Goal: Transaction & Acquisition: Purchase product/service

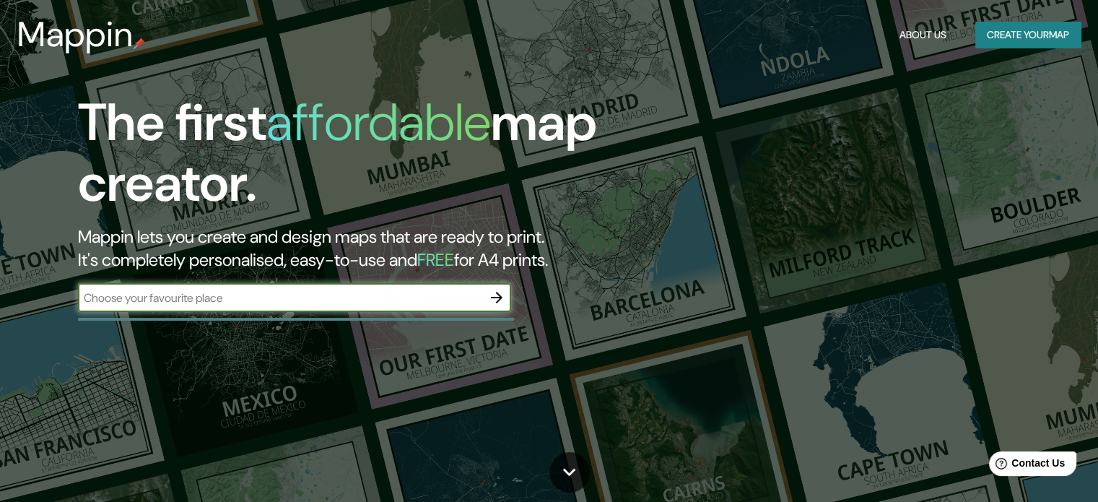
click at [423, 295] on input "text" at bounding box center [280, 297] width 404 height 17
type input "la paz bolivia"
click at [493, 295] on icon "button" at bounding box center [496, 297] width 17 height 17
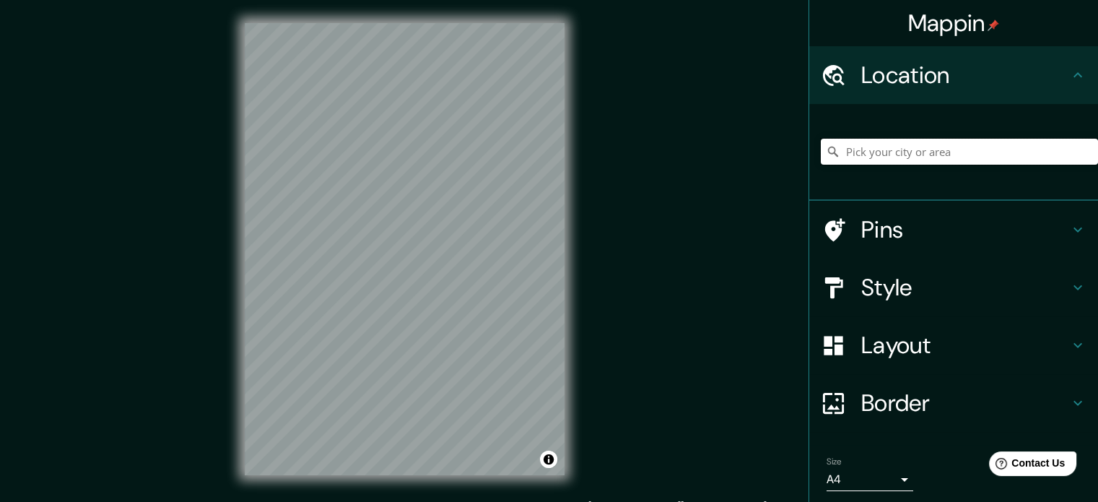
click at [918, 159] on input "Pick your city or area" at bounding box center [959, 152] width 277 height 26
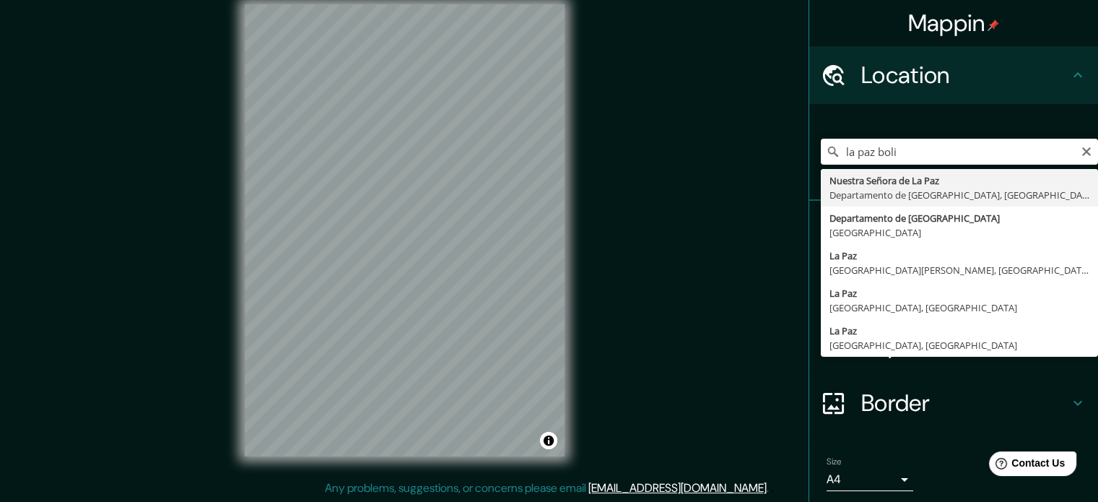
type input "Nuestra Señora de La Paz, Departamento de La Paz, Bolivia"
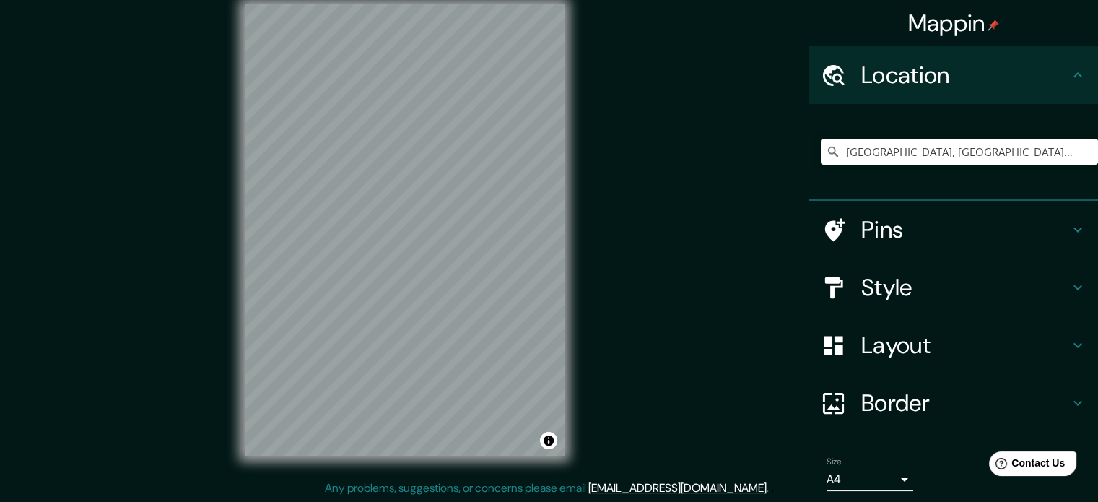
click at [627, 260] on div "Mappin Location Nuestra Señora de La Paz, Departamento de La Paz, Bolivia Pins …" at bounding box center [549, 241] width 1098 height 521
click at [573, 281] on div "© Mapbox © OpenStreetMap Improve this map" at bounding box center [405, 230] width 366 height 498
click at [598, 260] on div "Mappin Location Nuestra Señora de La Paz, Departamento de La Paz, Bolivia Pins …" at bounding box center [549, 241] width 1098 height 521
click at [612, 144] on div "Mappin Location Nuestra Señora de La Paz, Departamento de La Paz, Bolivia Pins …" at bounding box center [549, 241] width 1098 height 521
click at [897, 240] on h4 "Pins" at bounding box center [965, 229] width 208 height 29
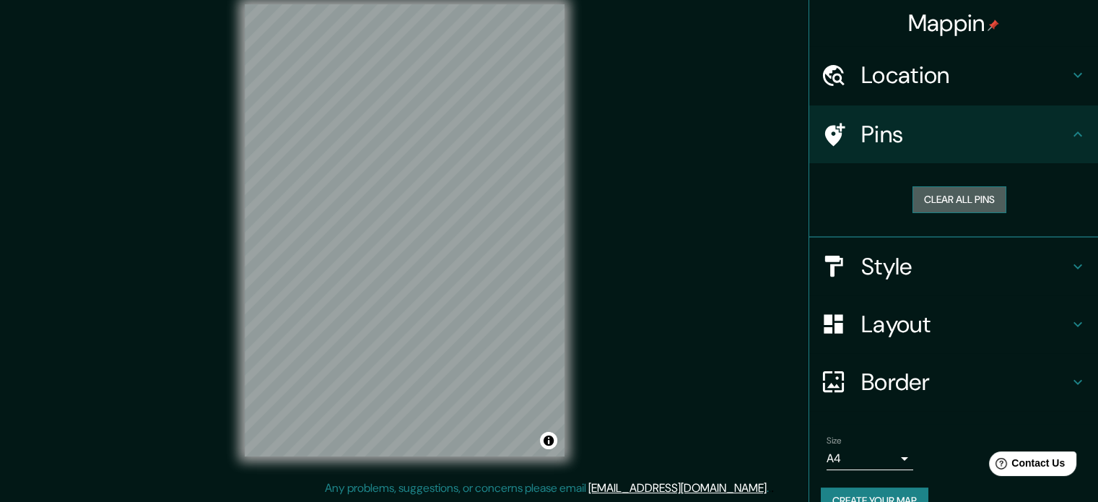
click at [922, 208] on button "Clear all pins" at bounding box center [959, 199] width 94 height 27
click at [921, 268] on h4 "Style" at bounding box center [965, 266] width 208 height 29
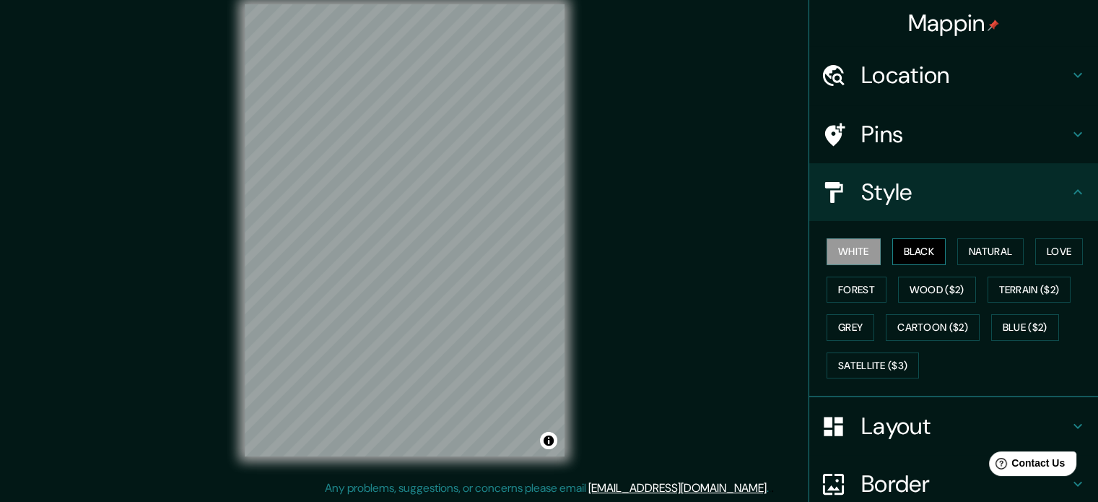
click at [902, 256] on button "Black" at bounding box center [919, 251] width 54 height 27
click at [865, 256] on button "White" at bounding box center [853, 251] width 54 height 27
click at [992, 250] on button "Natural" at bounding box center [990, 251] width 66 height 27
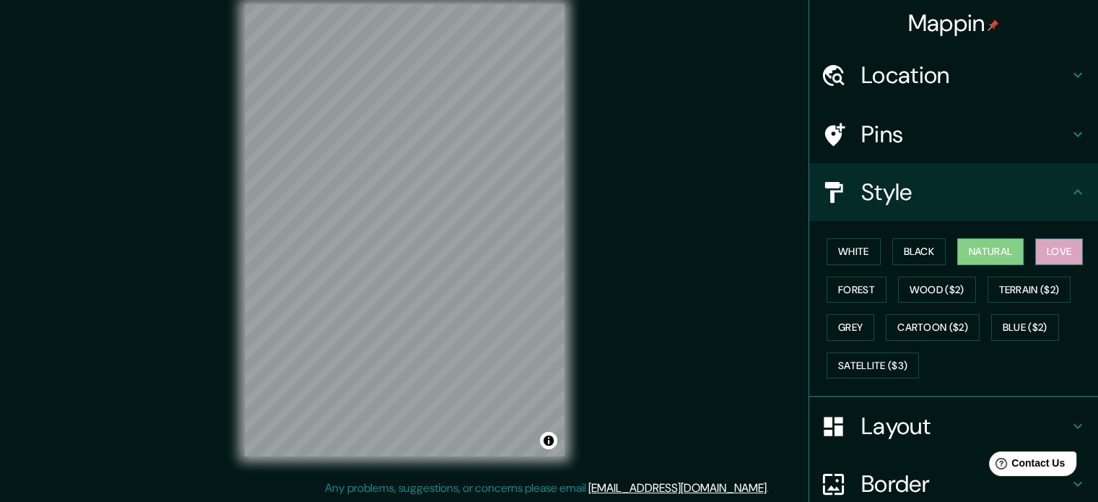
click at [1054, 258] on button "Love" at bounding box center [1059, 251] width 48 height 27
click at [841, 284] on button "Forest" at bounding box center [856, 289] width 60 height 27
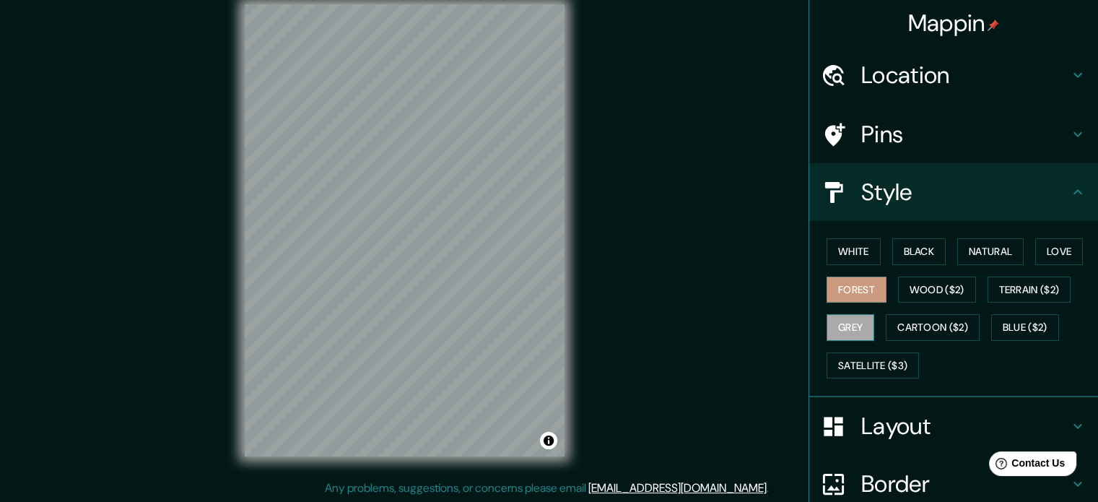
click at [858, 320] on button "Grey" at bounding box center [850, 327] width 48 height 27
click at [846, 245] on button "White" at bounding box center [853, 251] width 54 height 27
click at [838, 336] on button "Grey" at bounding box center [850, 327] width 48 height 27
click at [927, 256] on button "Black" at bounding box center [919, 251] width 54 height 27
click at [843, 323] on button "Grey" at bounding box center [850, 327] width 48 height 27
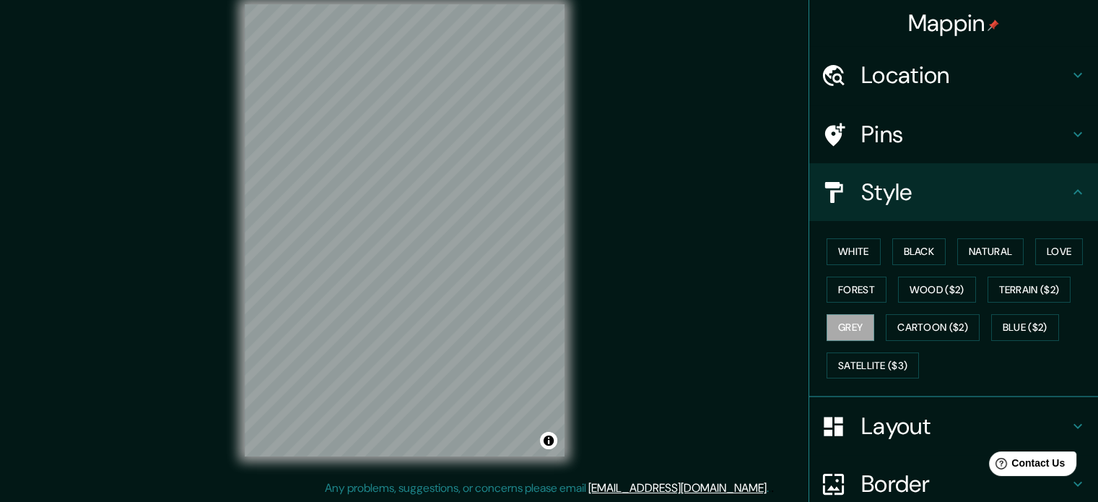
scroll to position [128, 0]
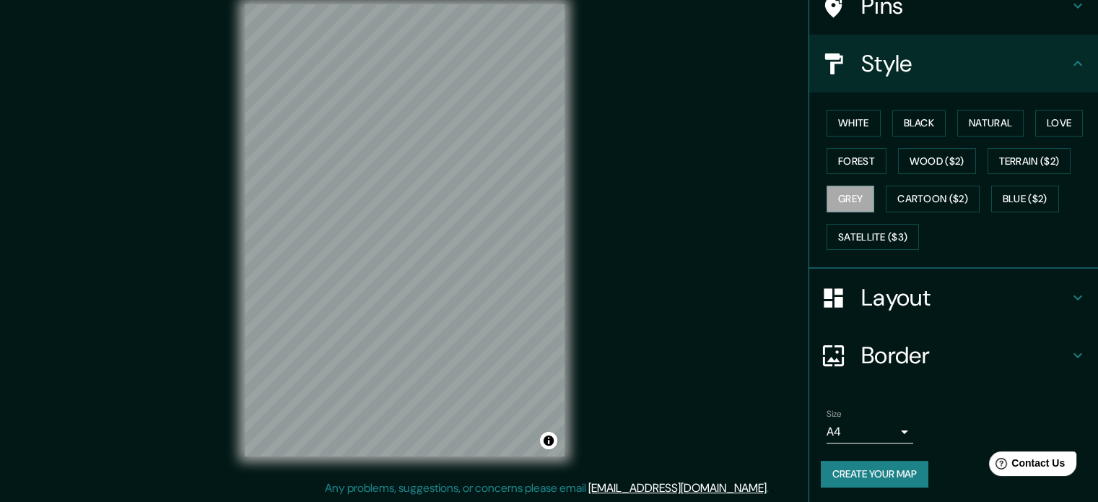
click at [945, 291] on h4 "Layout" at bounding box center [965, 297] width 208 height 29
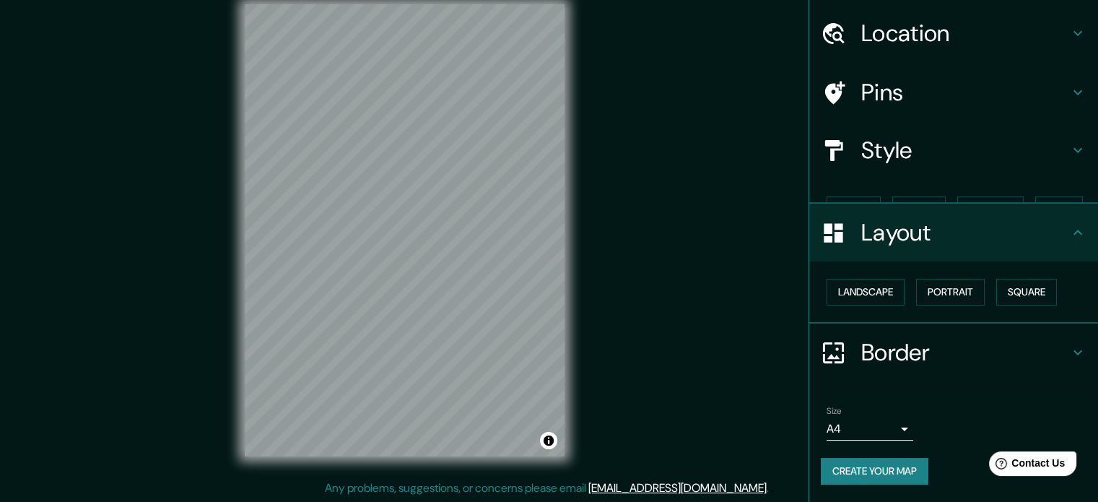
scroll to position [16, 0]
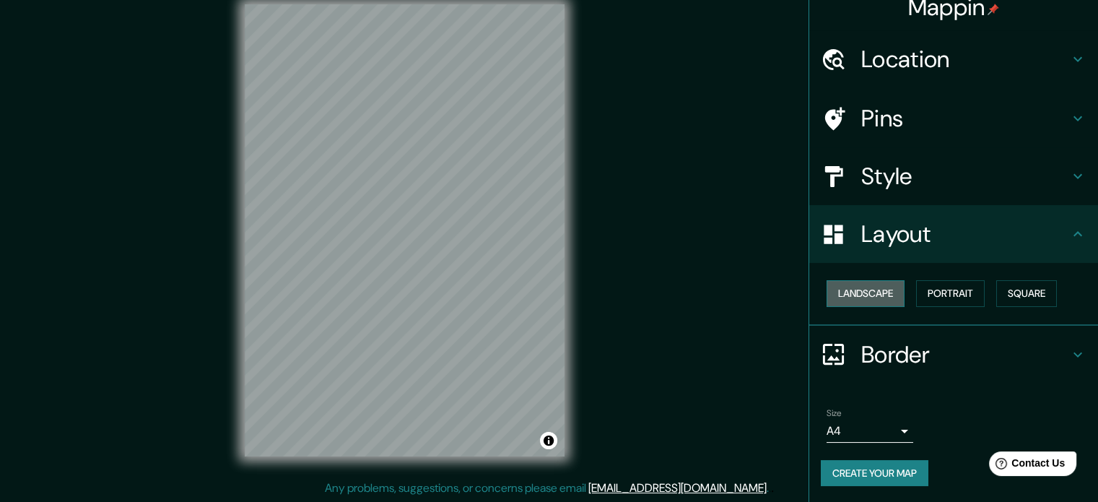
click at [833, 291] on button "Landscape" at bounding box center [865, 293] width 78 height 27
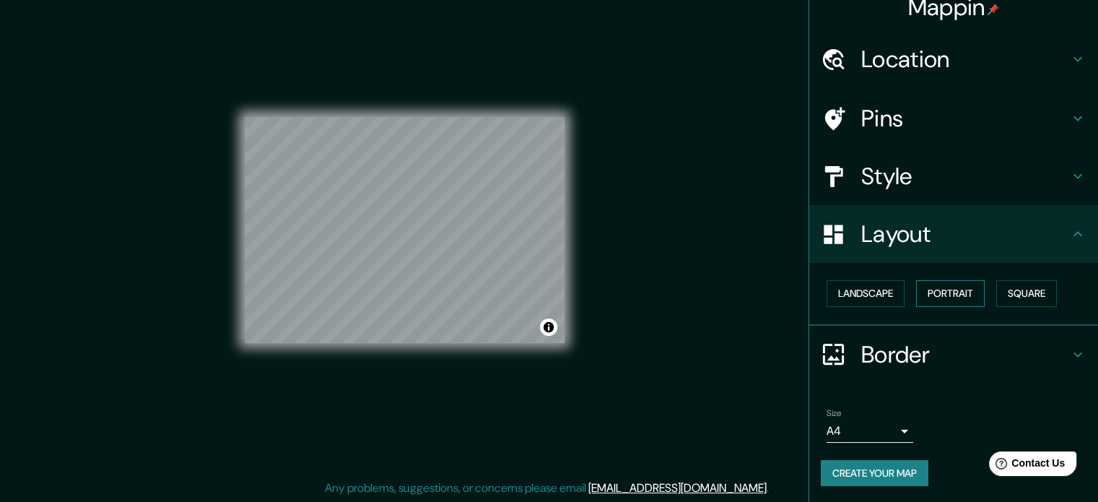
click at [959, 288] on button "Portrait" at bounding box center [950, 293] width 69 height 27
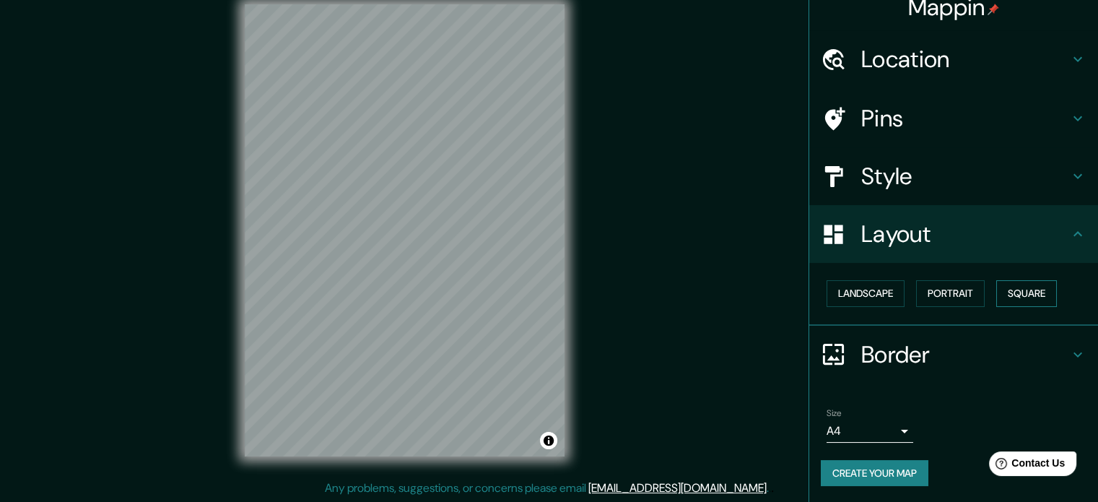
click at [1018, 292] on button "Square" at bounding box center [1026, 293] width 61 height 27
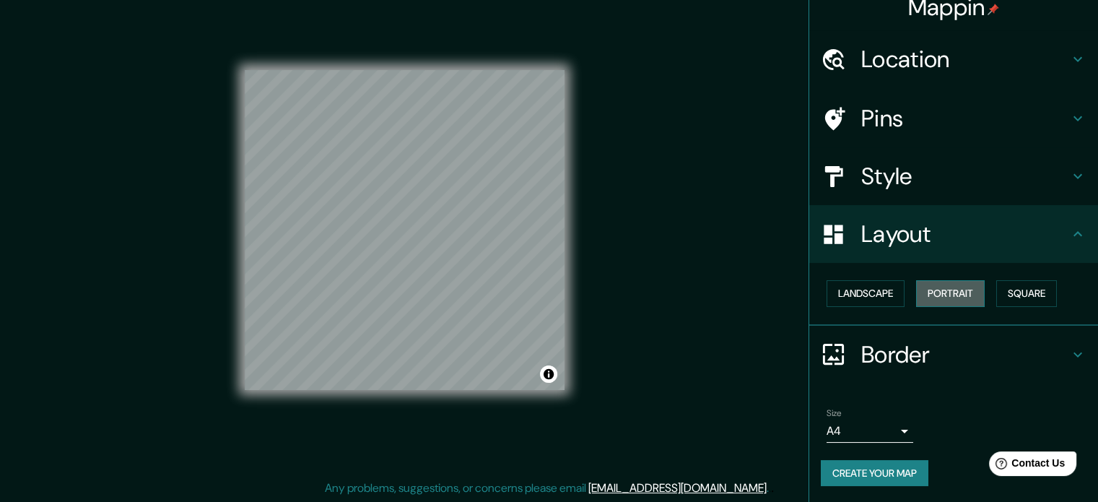
click at [944, 298] on button "Portrait" at bounding box center [950, 293] width 69 height 27
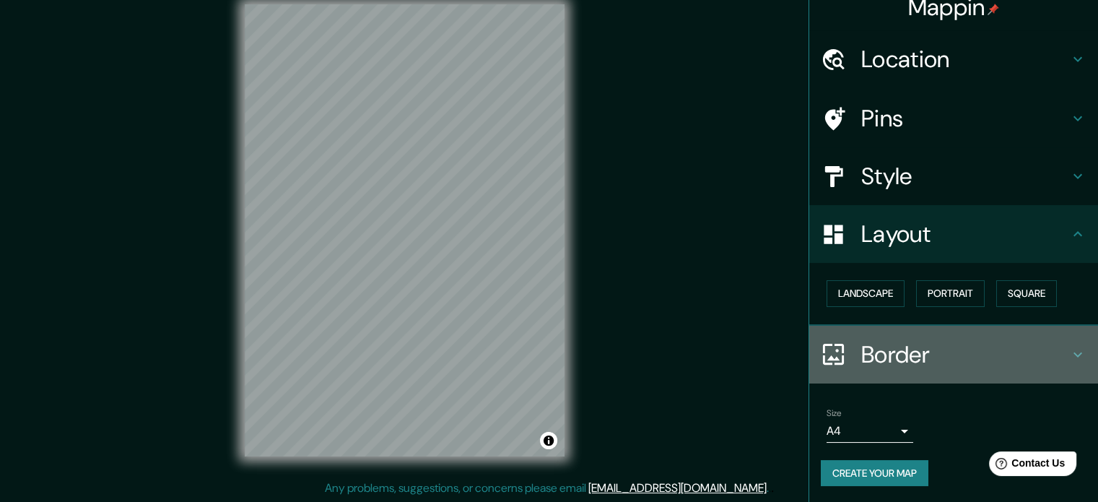
click at [935, 357] on h4 "Border" at bounding box center [965, 354] width 208 height 29
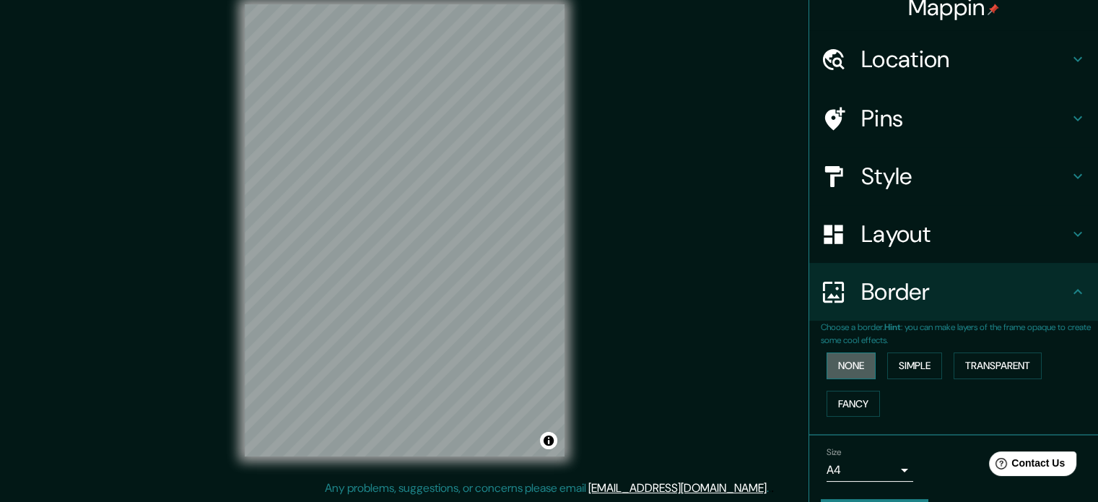
click at [835, 353] on button "None" at bounding box center [850, 365] width 49 height 27
click at [893, 361] on button "Simple" at bounding box center [914, 365] width 55 height 27
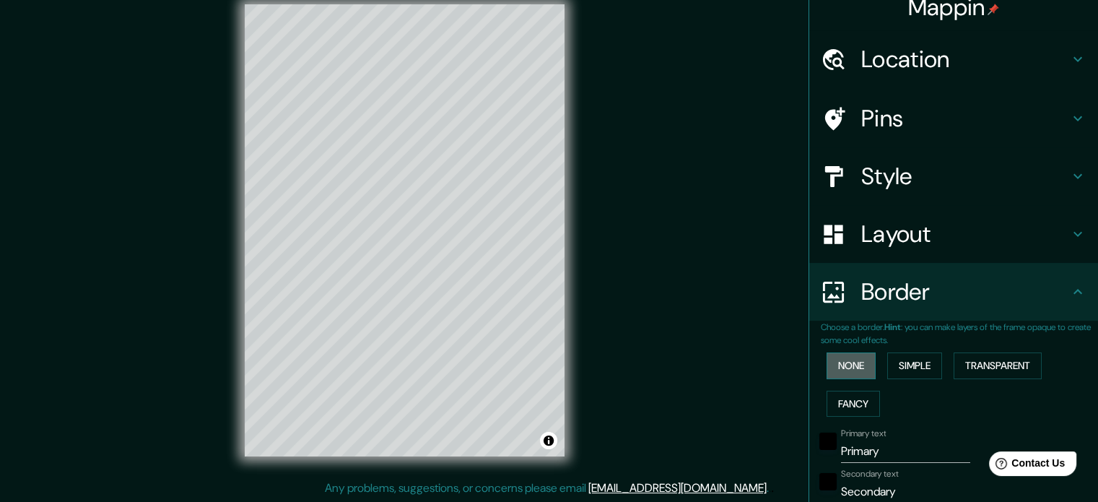
click at [856, 365] on button "None" at bounding box center [850, 365] width 49 height 27
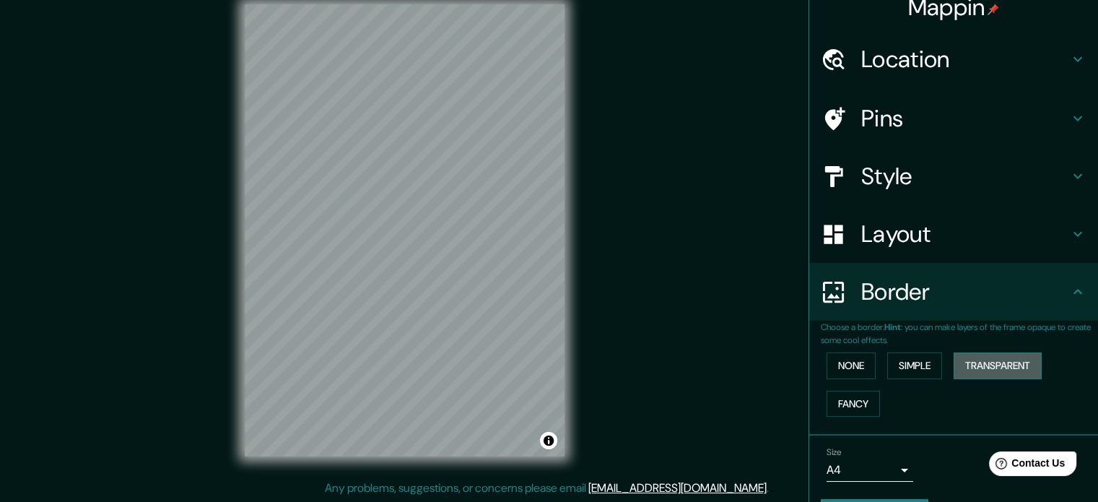
click at [1008, 367] on button "Transparent" at bounding box center [998, 365] width 88 height 27
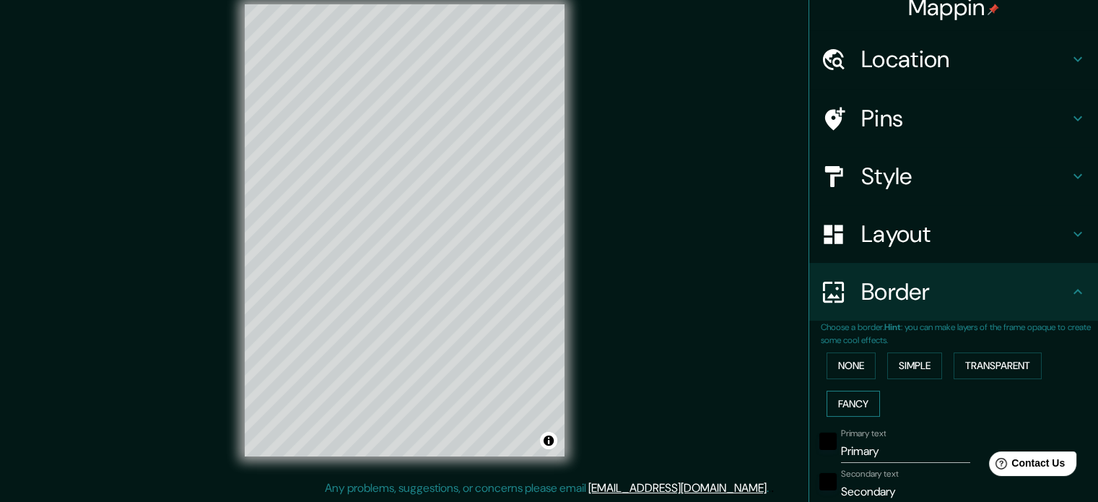
click at [853, 404] on button "Fancy" at bounding box center [852, 404] width 53 height 27
click at [842, 350] on div "None Simple Transparent Fancy" at bounding box center [959, 384] width 277 height 76
click at [849, 360] on button "None" at bounding box center [850, 365] width 49 height 27
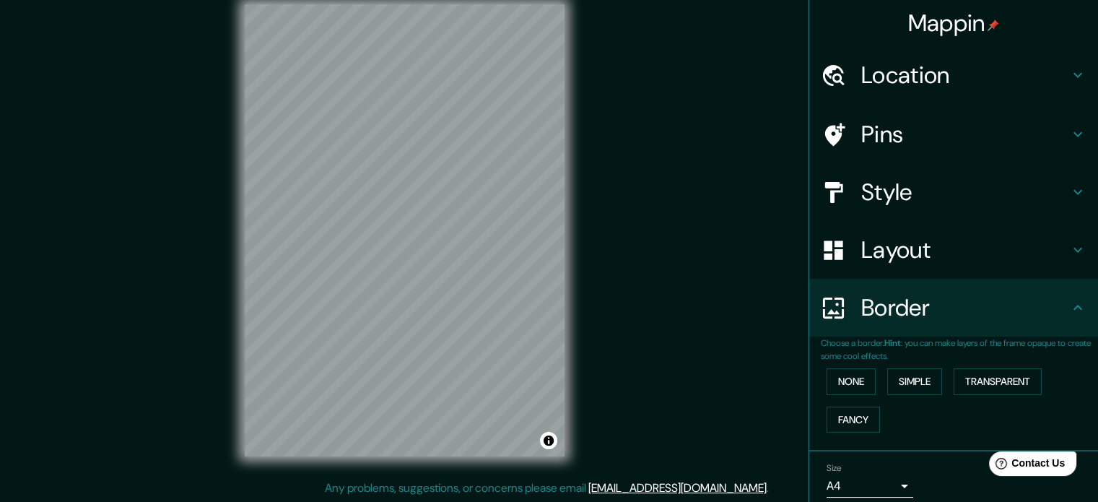
scroll to position [55, 0]
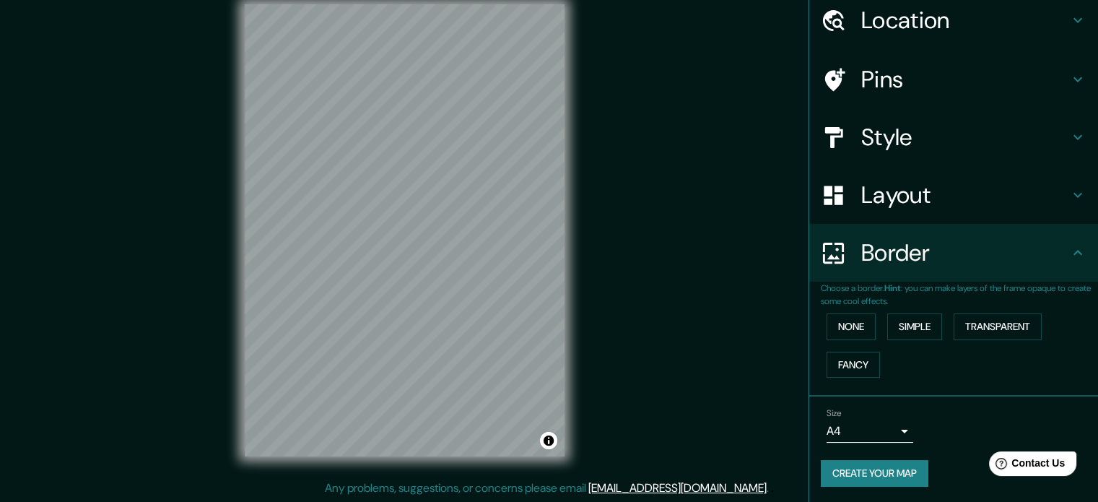
click at [897, 436] on body "Mappin Location Nuestra Señora de La Paz, Departamento de La Paz, Bolivia Pins …" at bounding box center [549, 232] width 1098 height 502
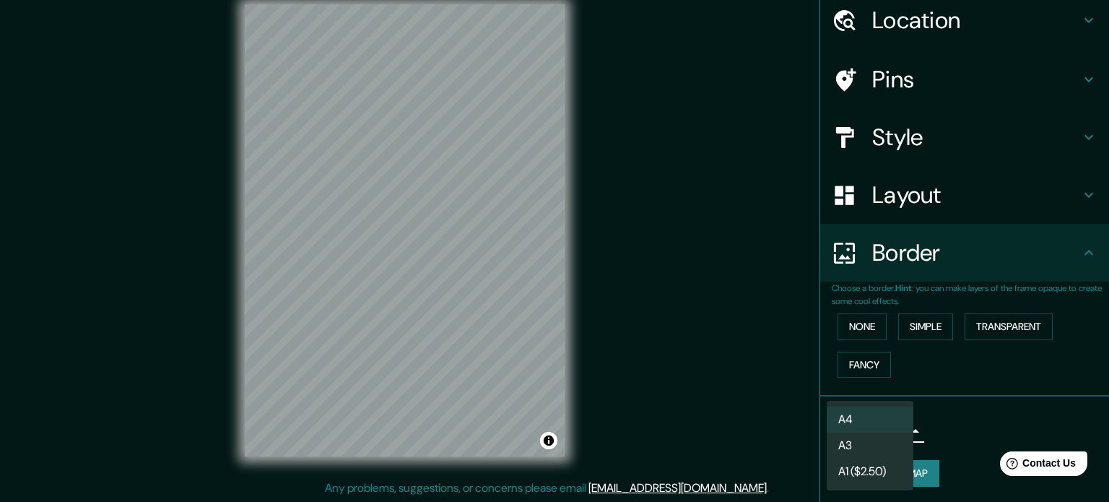
click at [954, 432] on div at bounding box center [554, 251] width 1109 height 502
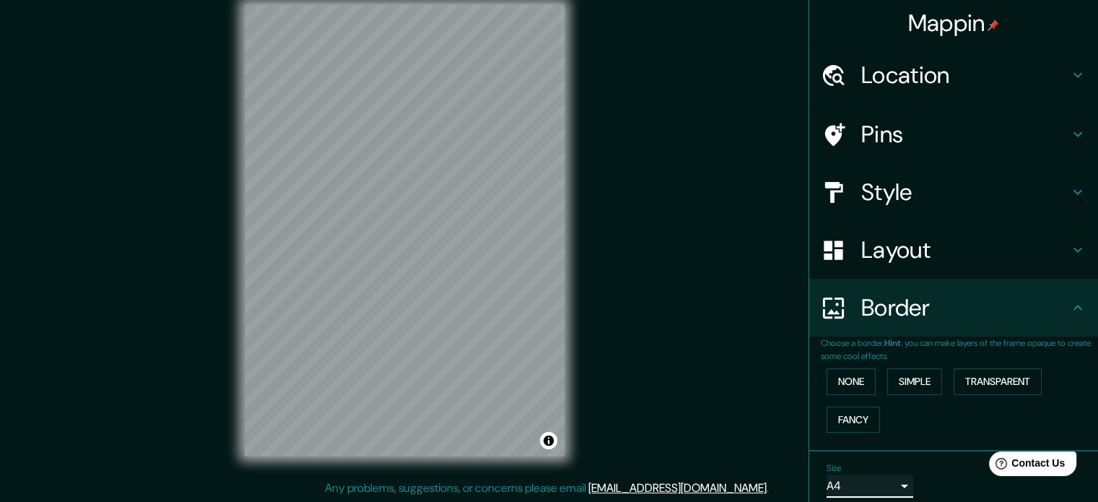
scroll to position [0, 0]
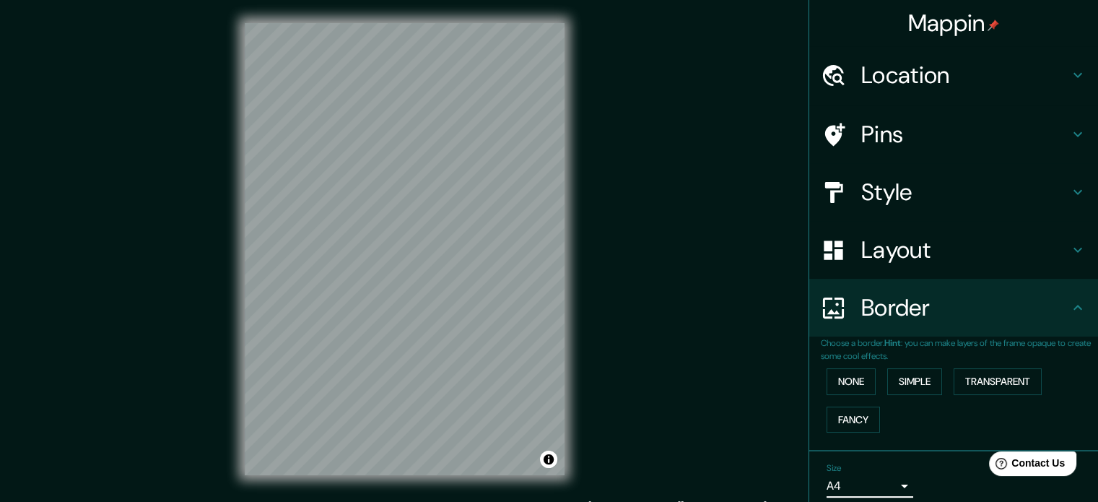
click at [948, 77] on h4 "Location" at bounding box center [965, 75] width 208 height 29
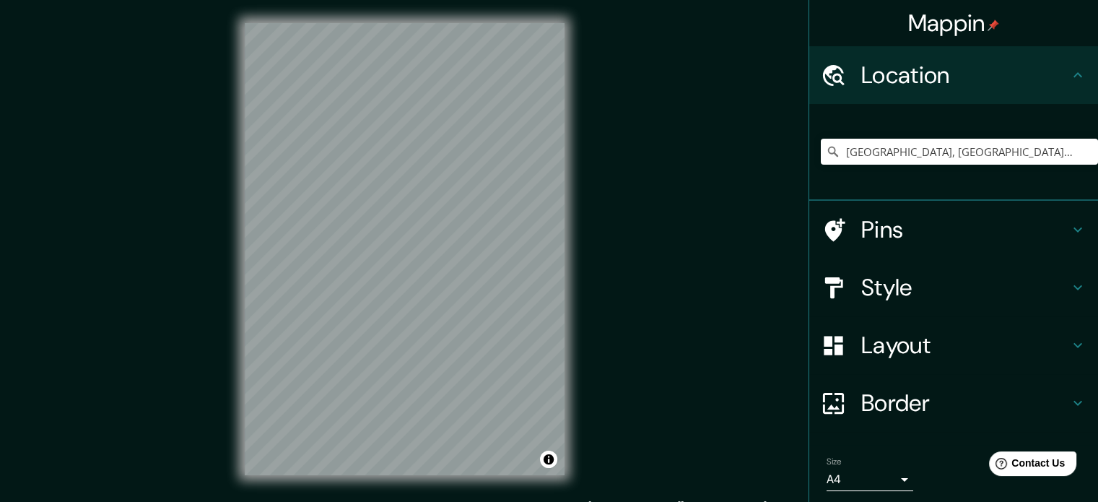
click at [967, 234] on h4 "Pins" at bounding box center [965, 229] width 208 height 29
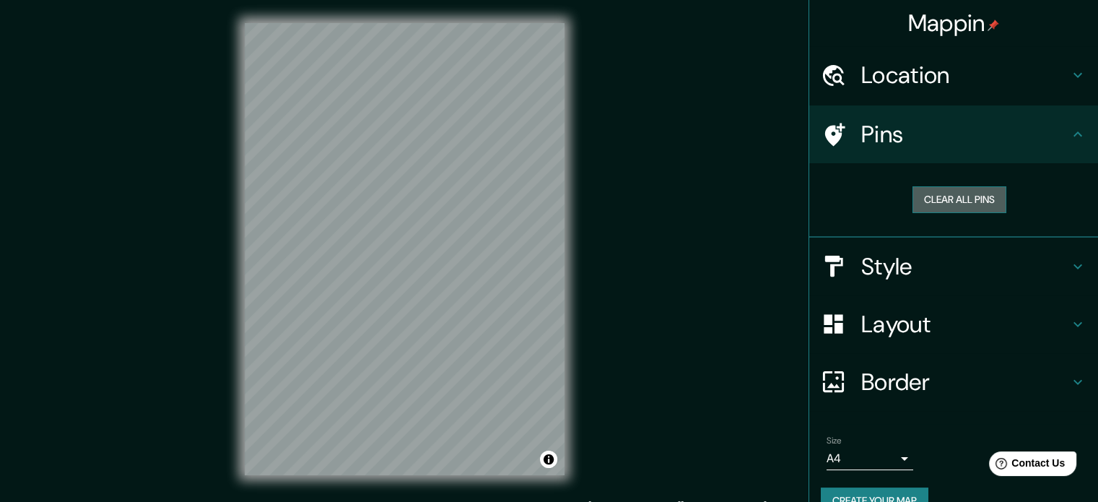
click at [953, 202] on button "Clear all pins" at bounding box center [959, 199] width 94 height 27
click at [1069, 136] on icon at bounding box center [1077, 134] width 17 height 17
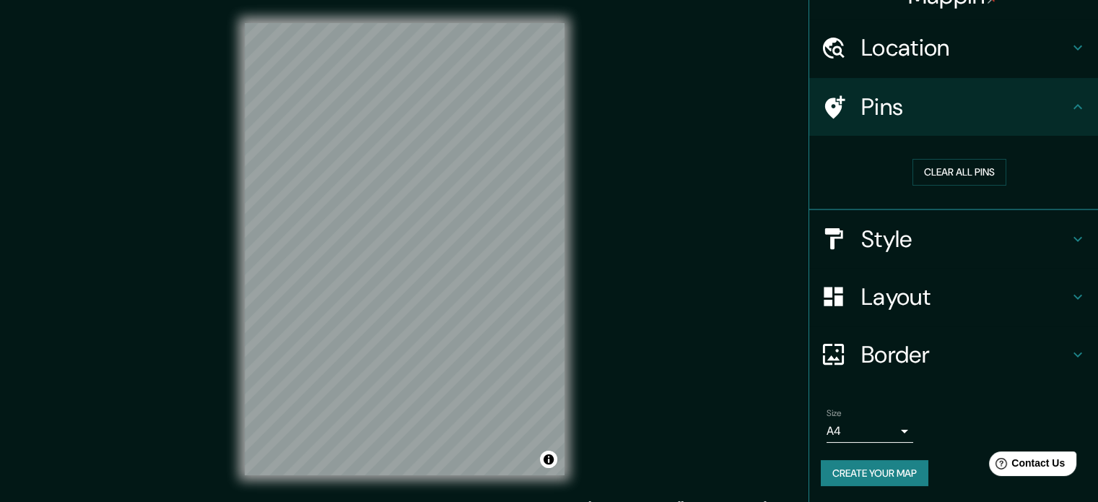
scroll to position [19, 0]
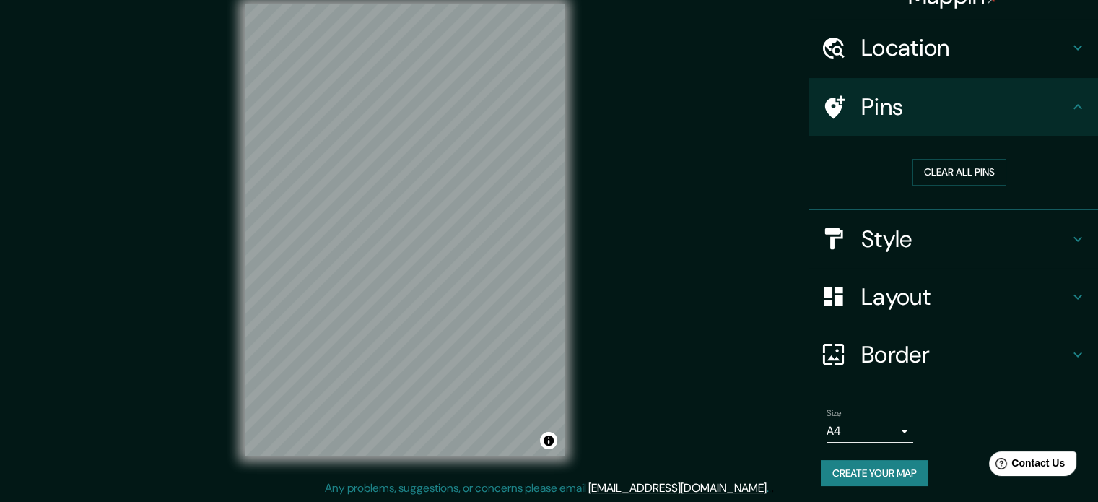
click at [894, 465] on button "Create your map" at bounding box center [875, 473] width 108 height 27
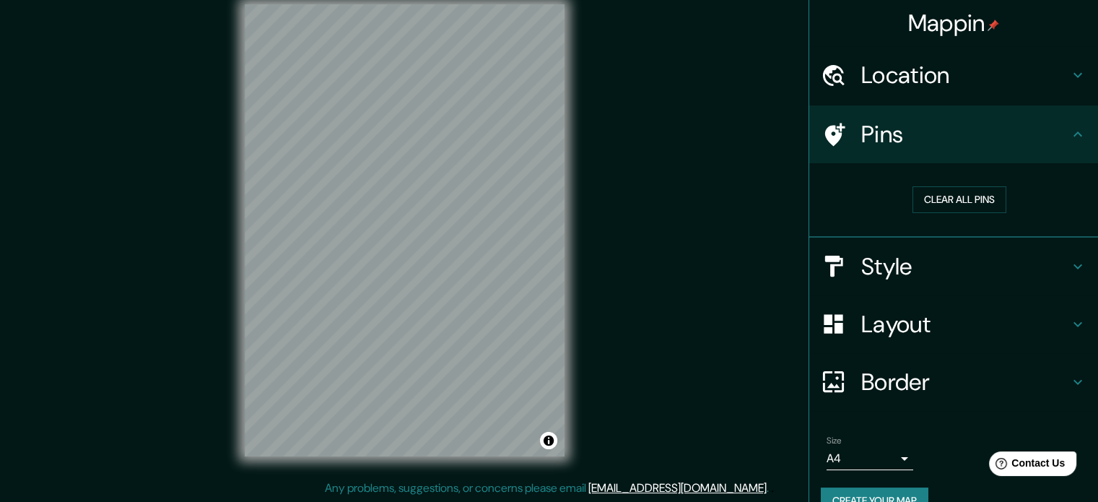
scroll to position [27, 0]
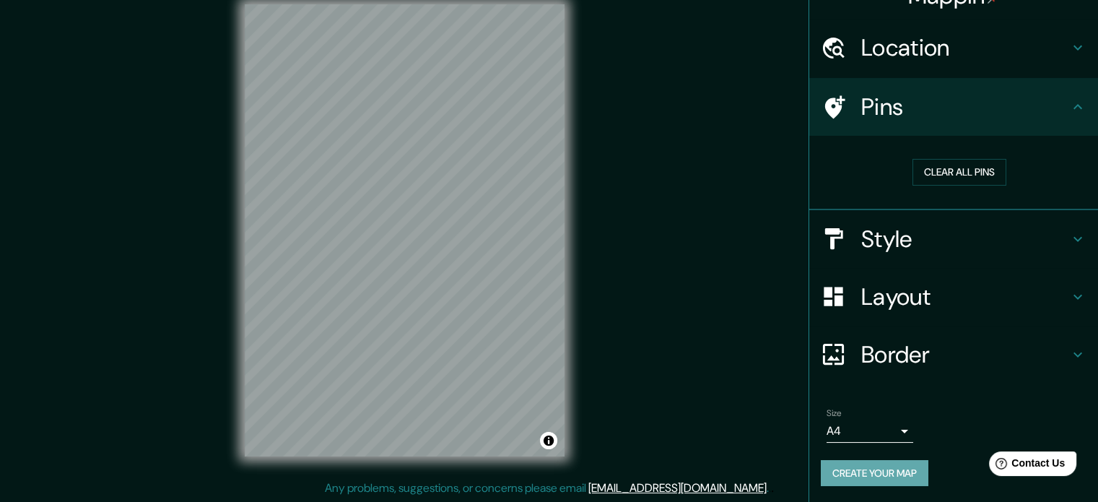
click at [832, 467] on button "Create your map" at bounding box center [875, 473] width 108 height 27
click at [897, 422] on body "Mappin Location Nuestra Señora de La Paz, Departamento de La Paz, Bolivia Pins …" at bounding box center [549, 232] width 1098 height 502
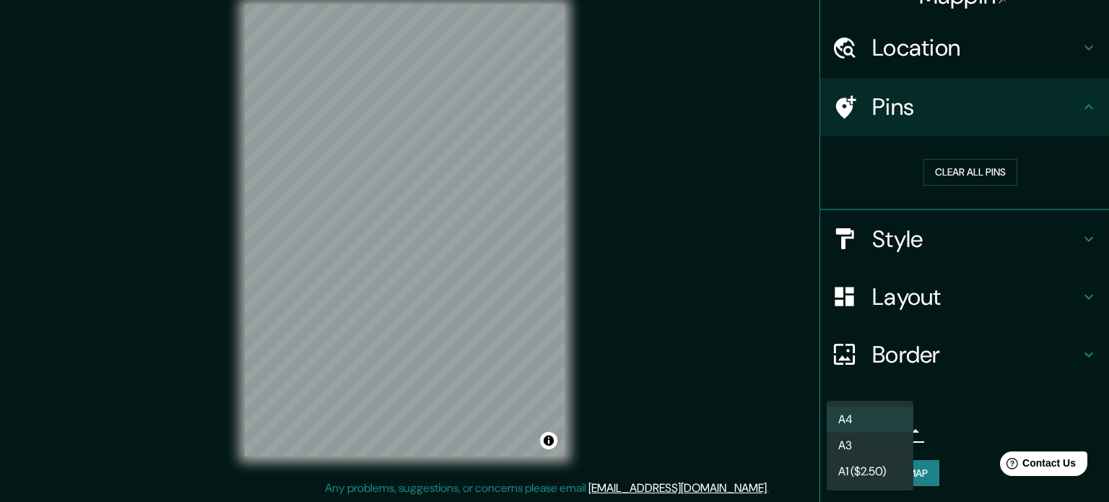
click at [895, 419] on li "A4" at bounding box center [869, 419] width 87 height 26
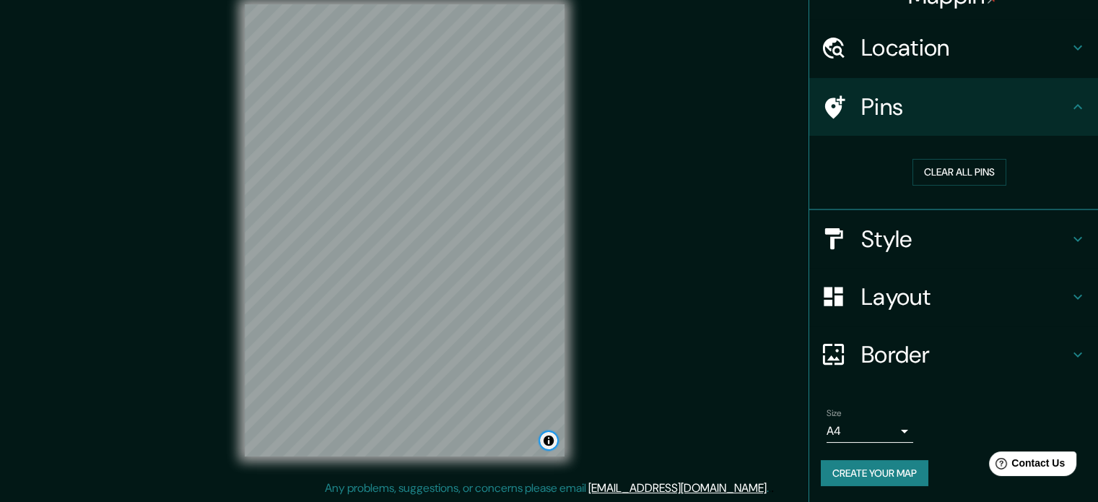
drag, startPoint x: 567, startPoint y: 378, endPoint x: 549, endPoint y: 443, distance: 68.3
click at [549, 444] on button "Toggle attribution" at bounding box center [548, 440] width 17 height 17
click at [549, 438] on button "Toggle attribution" at bounding box center [548, 440] width 17 height 17
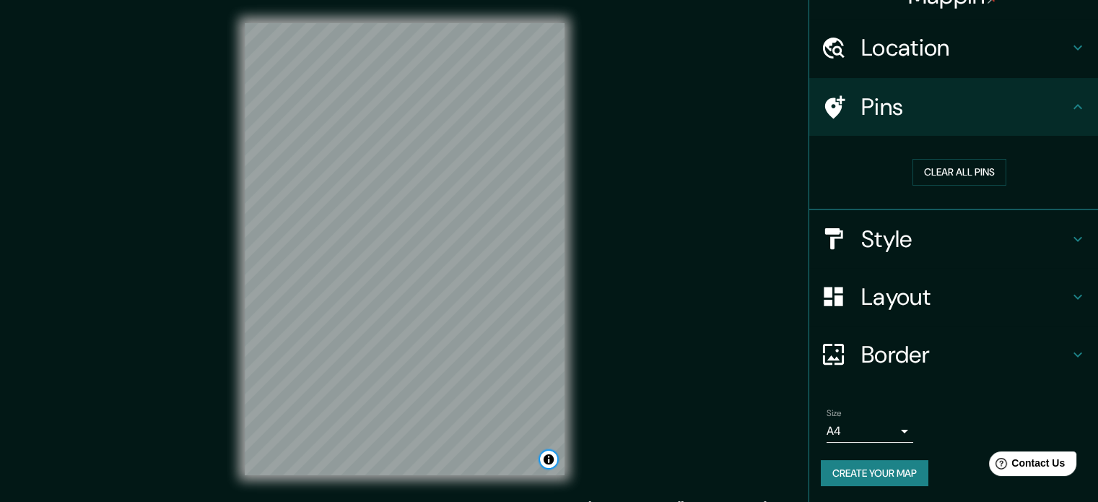
scroll to position [19, 0]
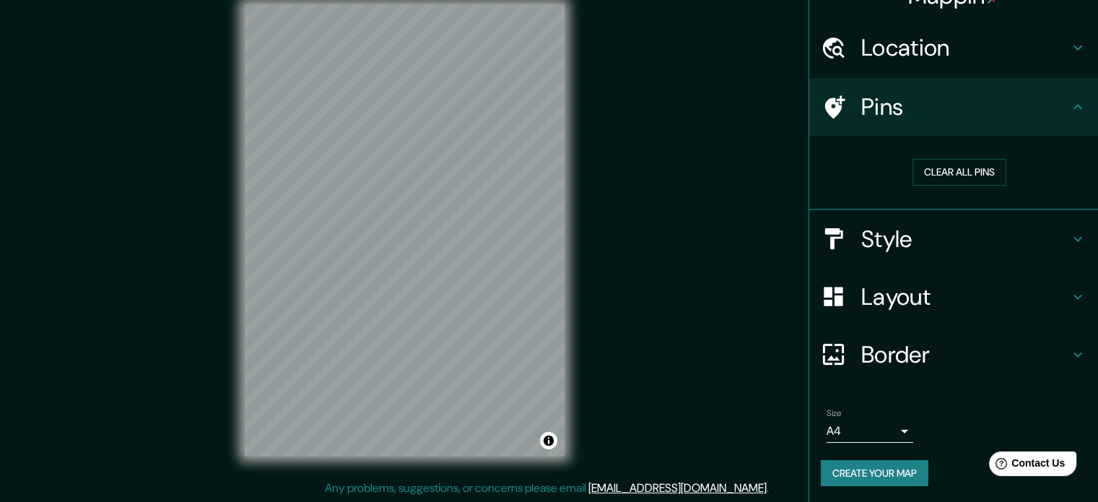
click at [1026, 346] on h4 "Border" at bounding box center [965, 354] width 208 height 29
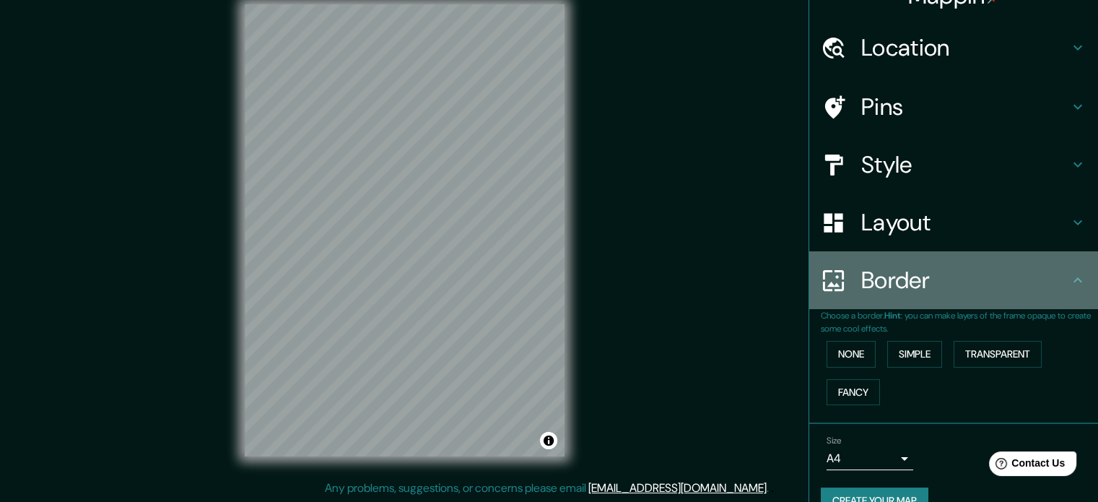
click at [1009, 292] on h4 "Border" at bounding box center [965, 280] width 208 height 29
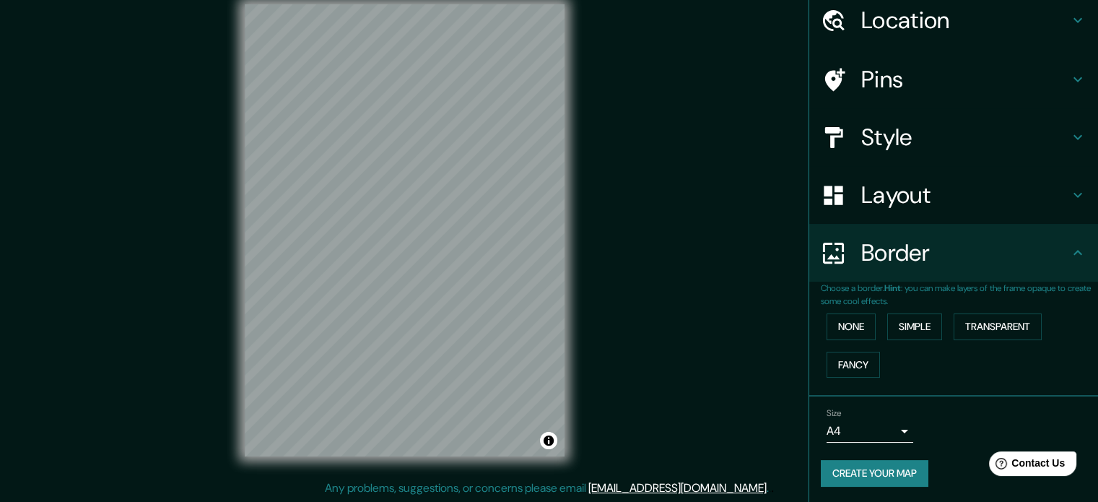
click at [695, 196] on div "Mappin Location Nuestra Señora de La Paz, Departamento de La Paz, Bolivia Pins …" at bounding box center [549, 241] width 1098 height 521
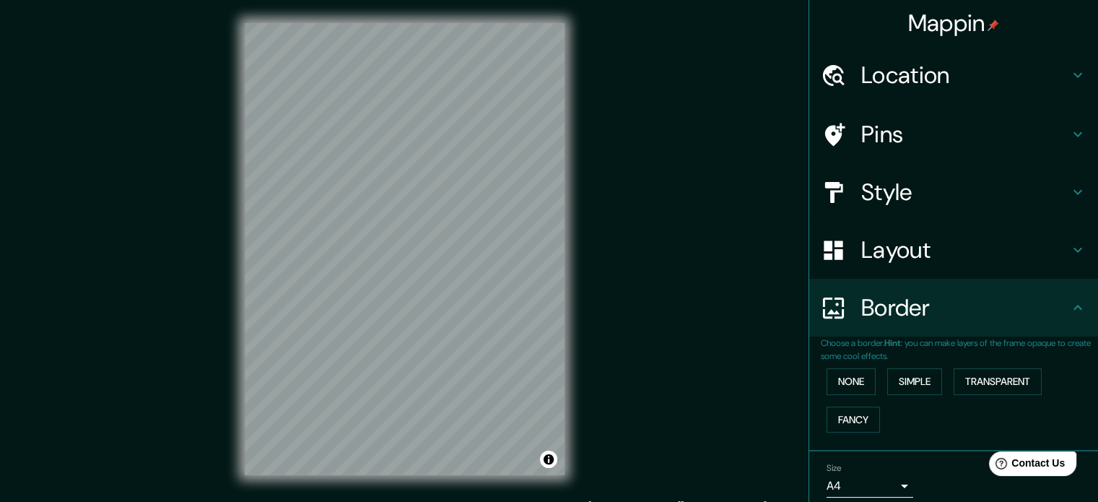
scroll to position [55, 0]
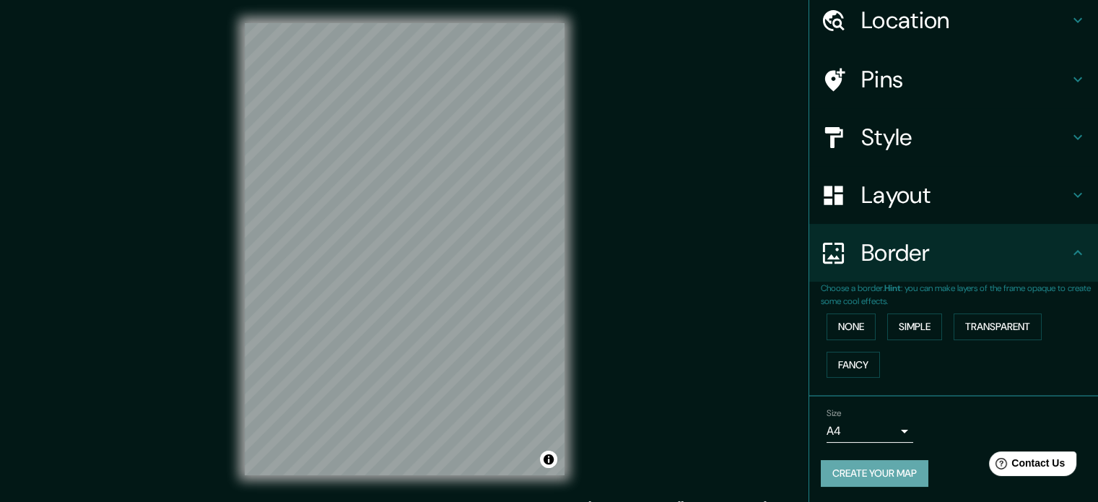
click at [893, 473] on button "Create your map" at bounding box center [875, 473] width 108 height 27
click at [852, 321] on button "None" at bounding box center [850, 326] width 49 height 27
click at [844, 326] on button "None" at bounding box center [850, 326] width 49 height 27
click at [924, 274] on div "Border" at bounding box center [953, 253] width 289 height 58
click at [1069, 253] on icon at bounding box center [1077, 252] width 17 height 17
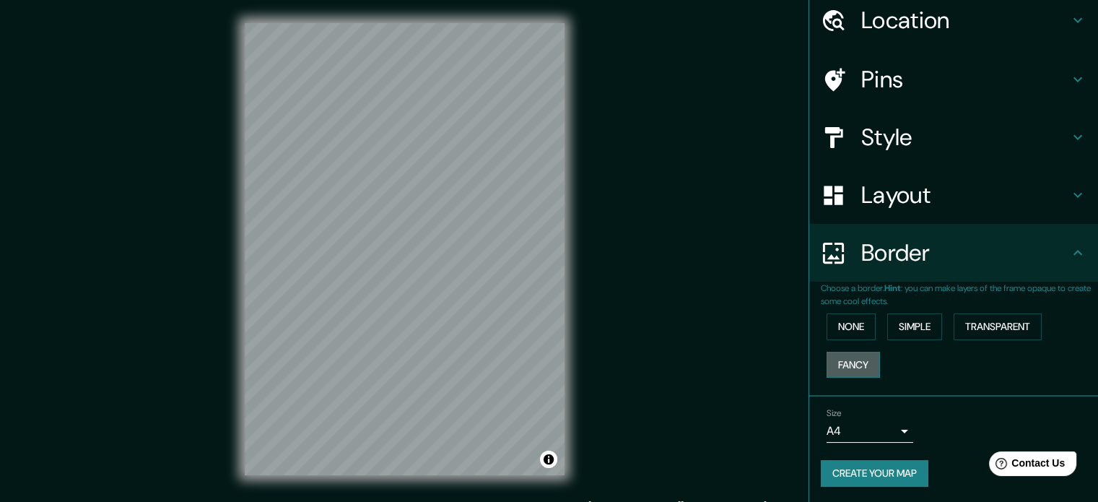
click at [852, 367] on button "Fancy" at bounding box center [852, 365] width 53 height 27
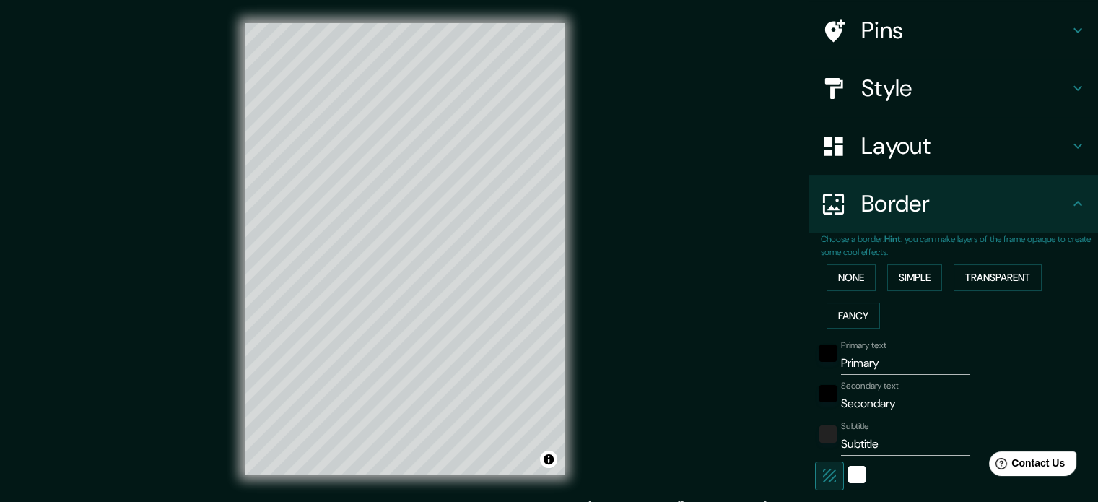
scroll to position [0, 0]
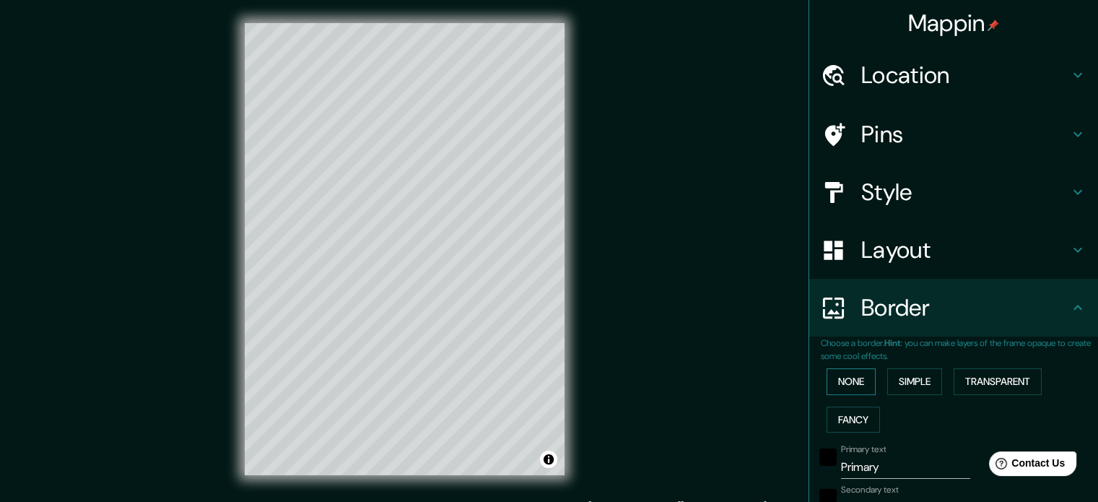
click at [849, 378] on button "None" at bounding box center [850, 381] width 49 height 27
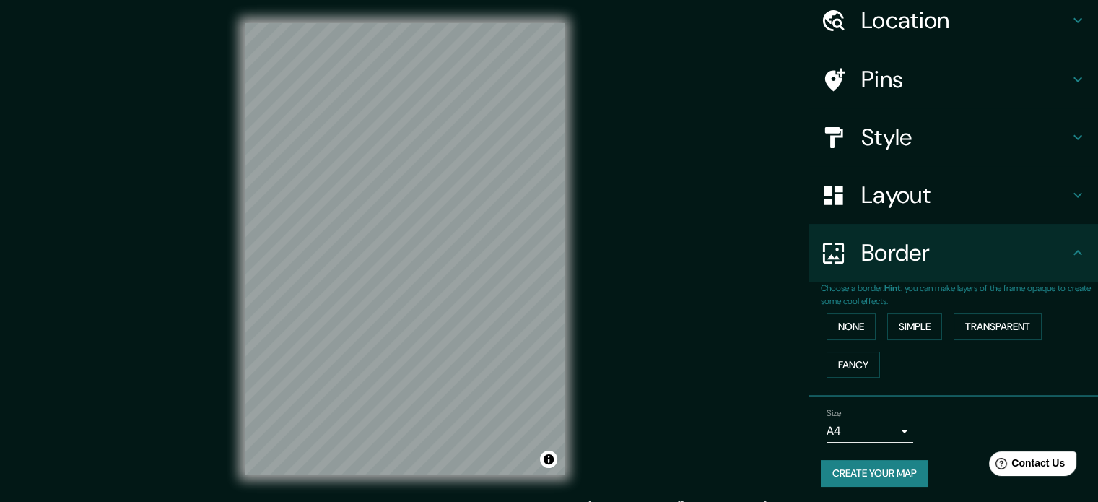
scroll to position [19, 0]
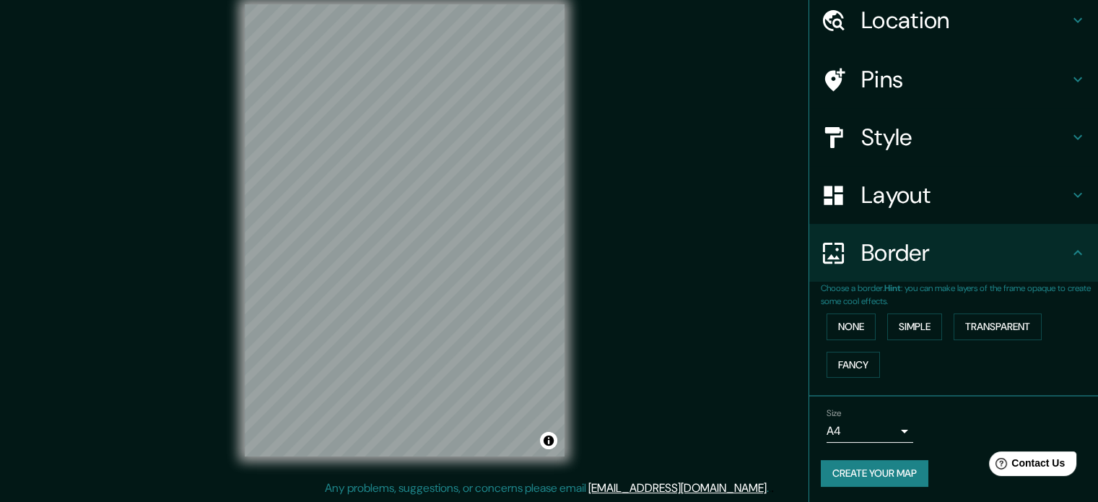
click at [894, 466] on button "Create your map" at bounding box center [875, 473] width 108 height 27
click at [895, 476] on div "Create your map" at bounding box center [954, 473] width 266 height 27
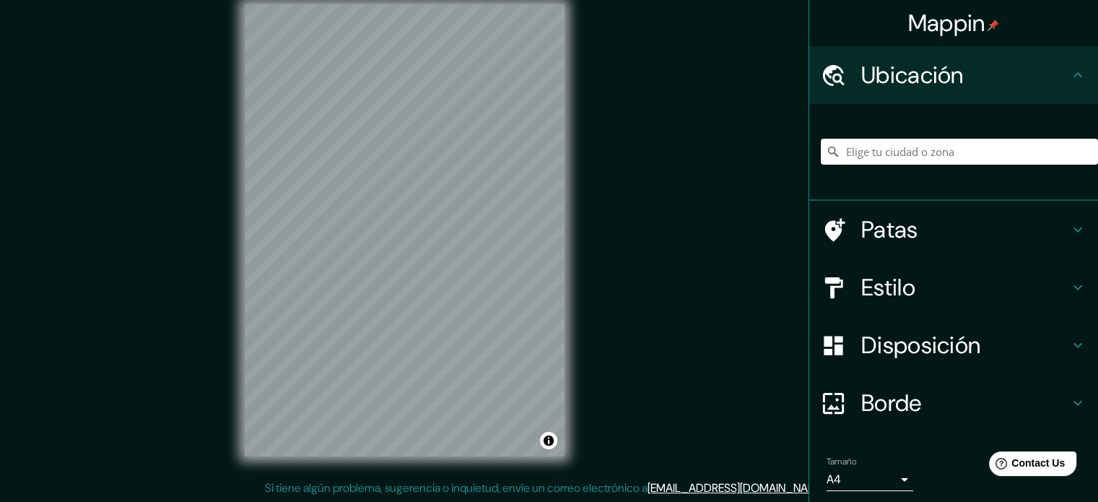
click at [974, 158] on input "Elige tu ciudad o zona" at bounding box center [959, 152] width 277 height 26
click at [891, 147] on input "Elige tu ciudad o zona" at bounding box center [959, 152] width 277 height 26
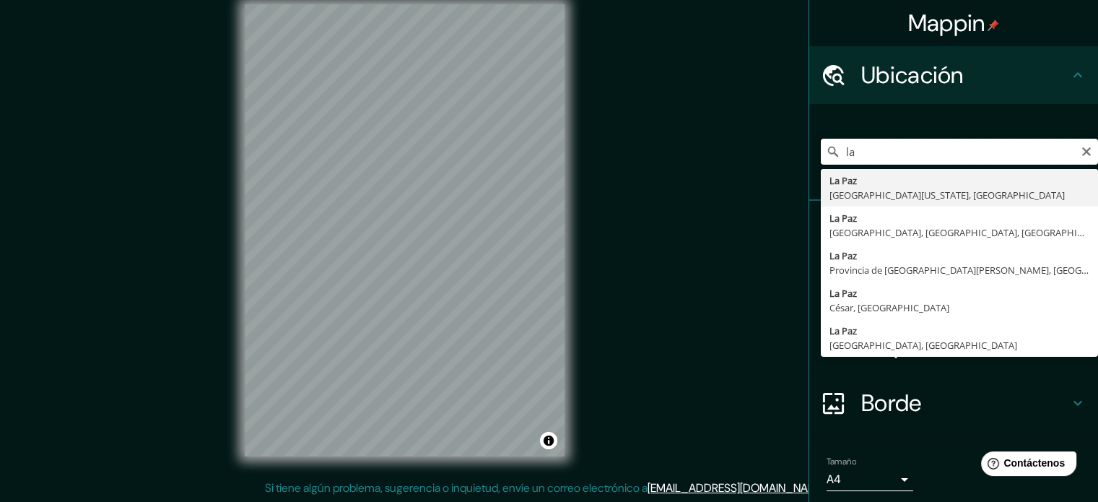
type input "l"
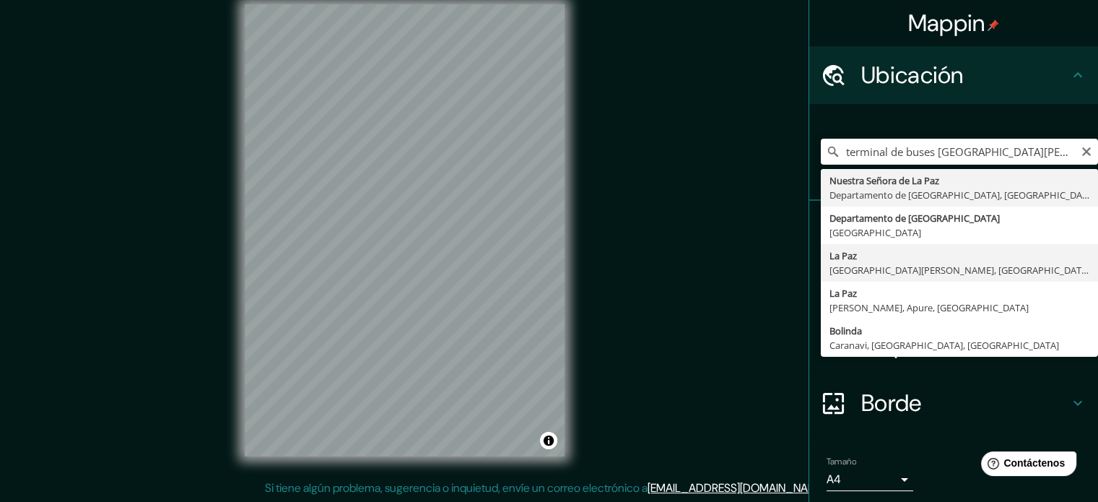
type input "[GEOGRAPHIC_DATA], [GEOGRAPHIC_DATA][PERSON_NAME], [GEOGRAPHIC_DATA][PERSON_NAM…"
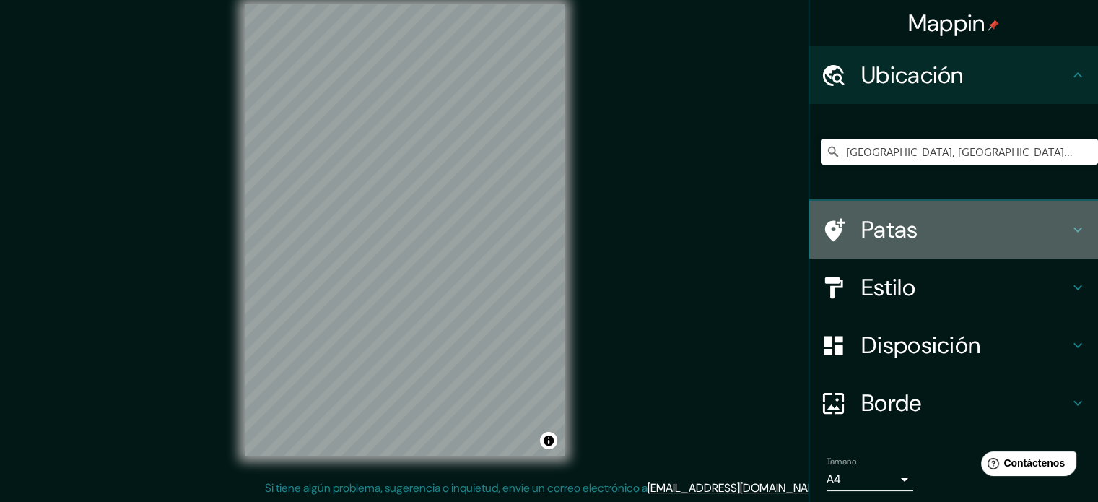
click at [875, 225] on font "Patas" at bounding box center [889, 229] width 57 height 30
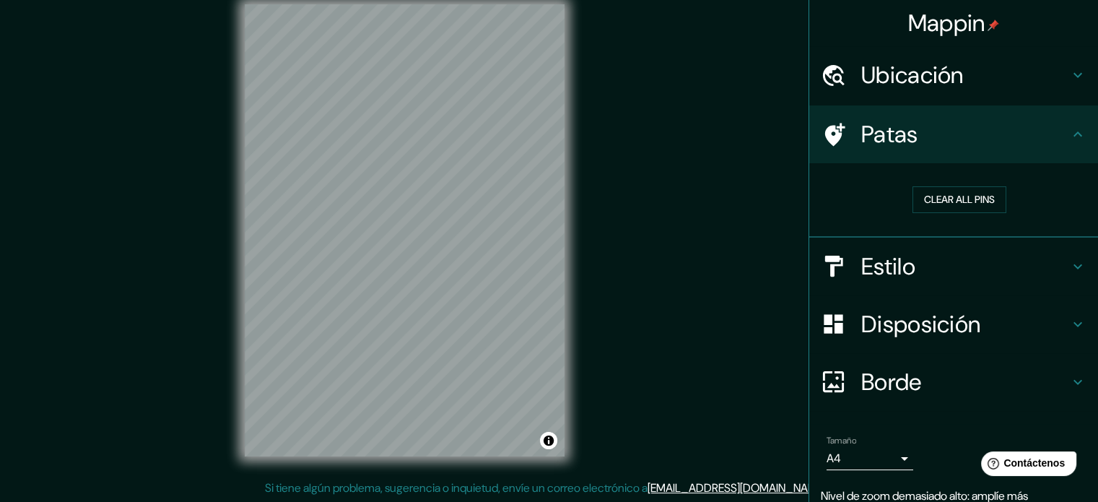
click at [935, 245] on div "Estilo" at bounding box center [953, 266] width 289 height 58
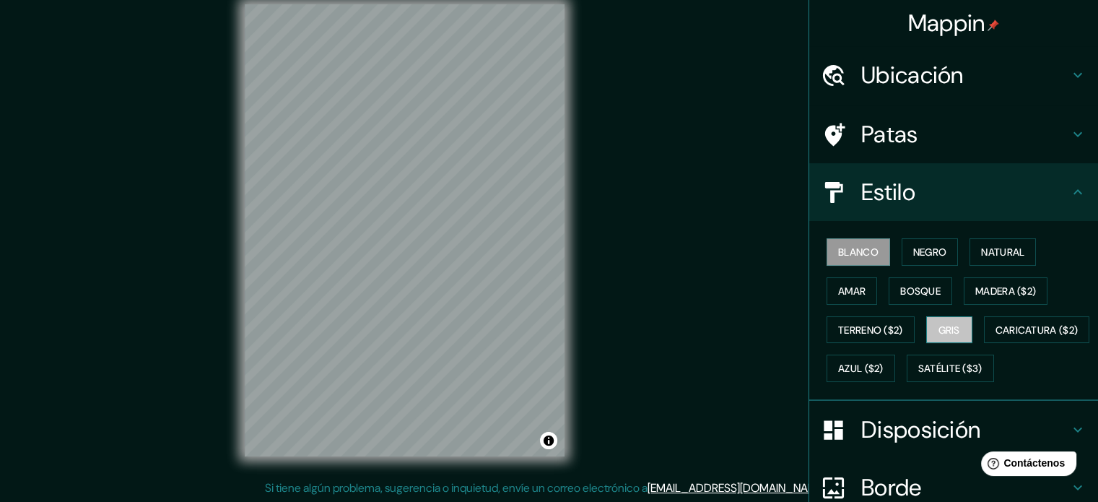
click at [938, 334] on font "Gris" at bounding box center [949, 329] width 22 height 13
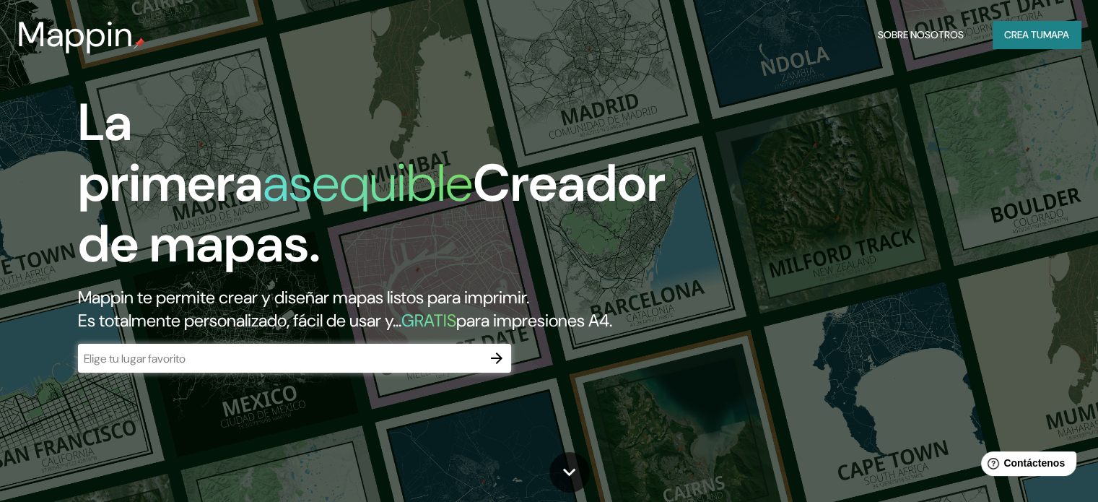
click at [419, 372] on div "​" at bounding box center [294, 358] width 433 height 29
click at [416, 372] on div "​" at bounding box center [294, 358] width 433 height 29
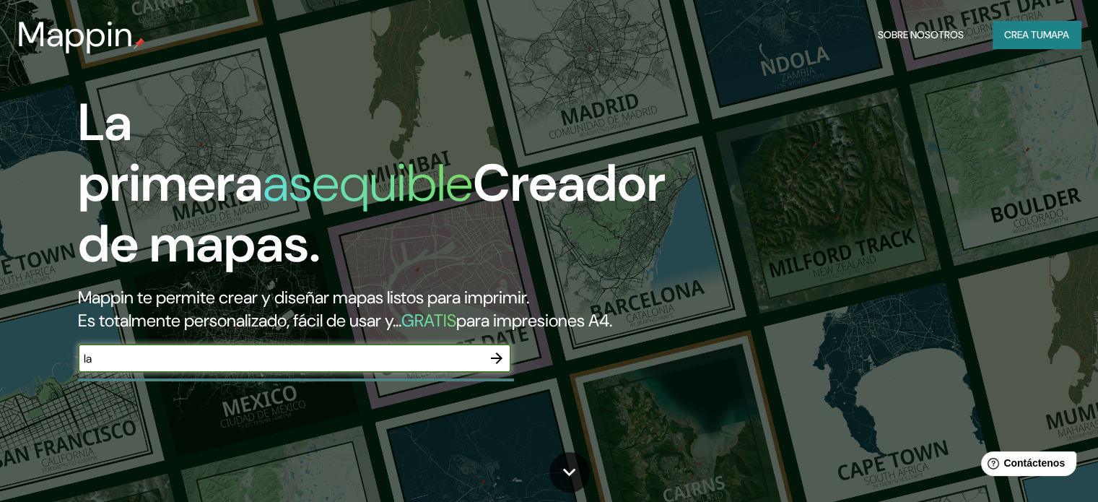
type input "la paz bolivia"
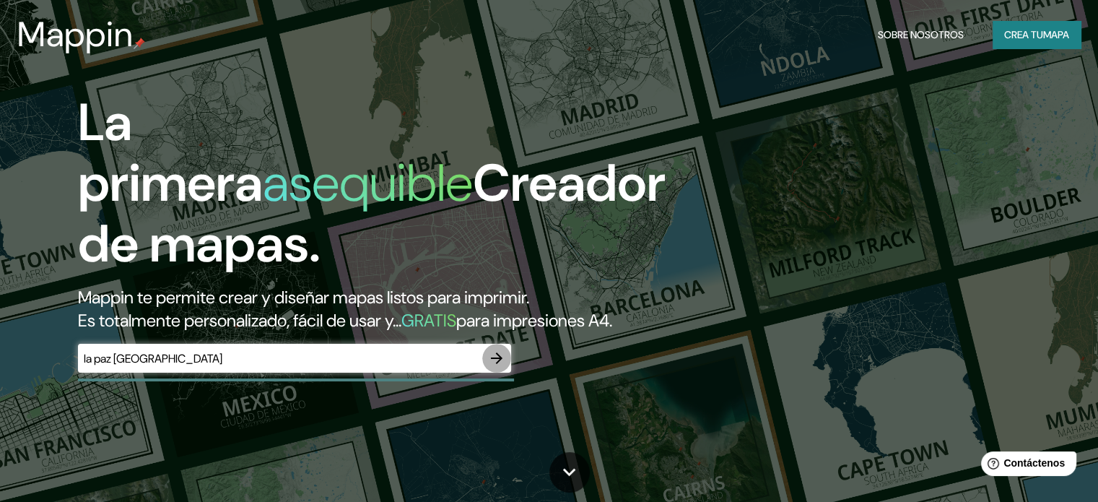
click at [499, 364] on icon "button" at bounding box center [497, 358] width 12 height 12
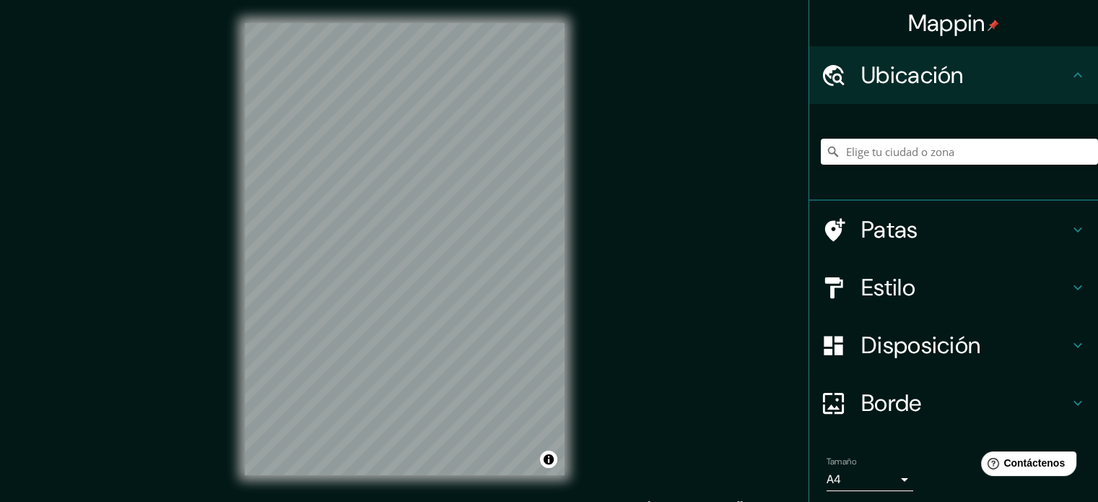
click at [974, 222] on h4 "Patas" at bounding box center [965, 229] width 208 height 29
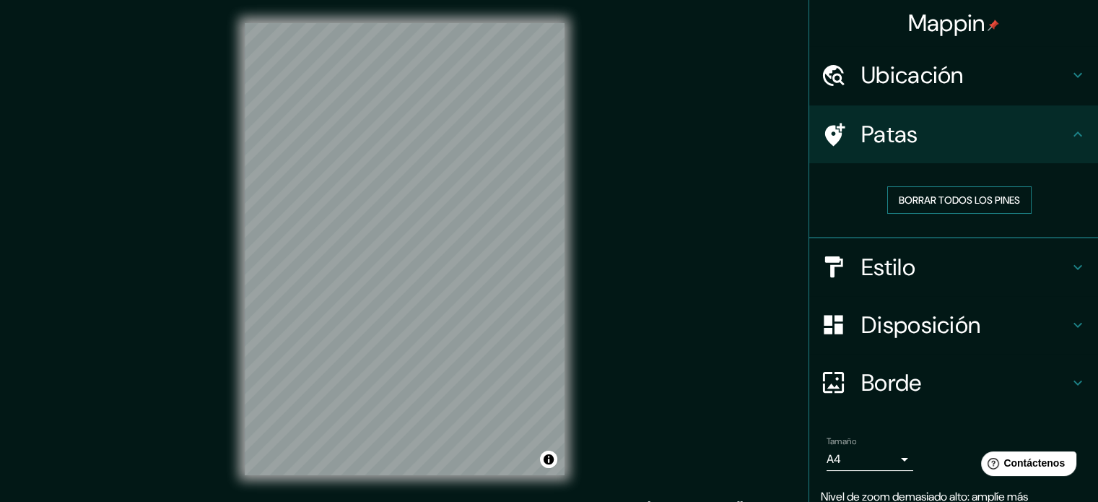
click at [969, 196] on font "Borrar todos los pines" at bounding box center [959, 199] width 121 height 13
click at [228, 287] on div "© Mapbox © OpenStreetMap Improve this map" at bounding box center [405, 249] width 366 height 498
click at [575, 141] on div "© Mapbox © OpenStreetMap Improve this map" at bounding box center [405, 249] width 366 height 498
click at [361, 17] on div "© Mapbox © OpenStreetMap Improve this map" at bounding box center [405, 249] width 366 height 498
click at [606, 288] on div "Mappin Ubicación Patas Borrar todos los pines Estilo Disposición Borde Elige un…" at bounding box center [549, 260] width 1098 height 521
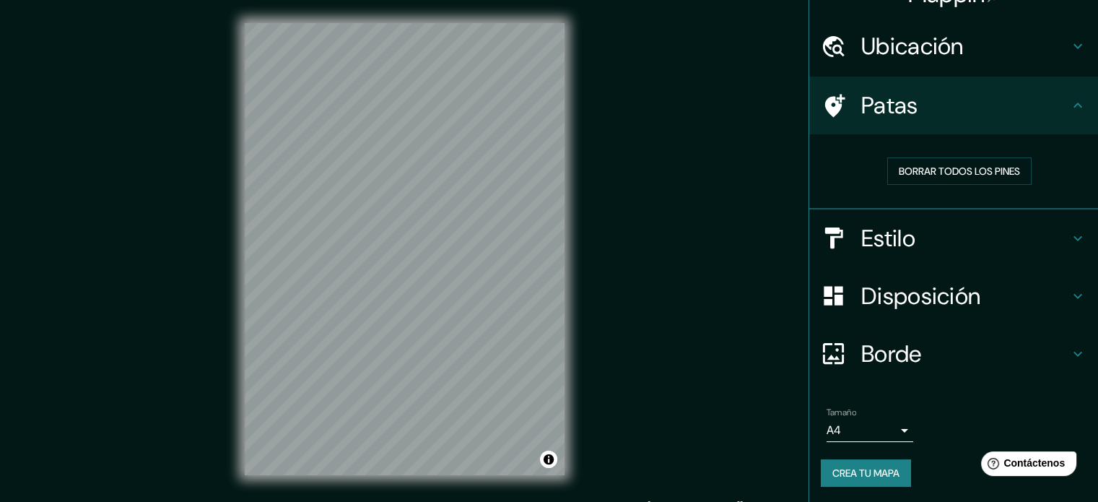
scroll to position [19, 0]
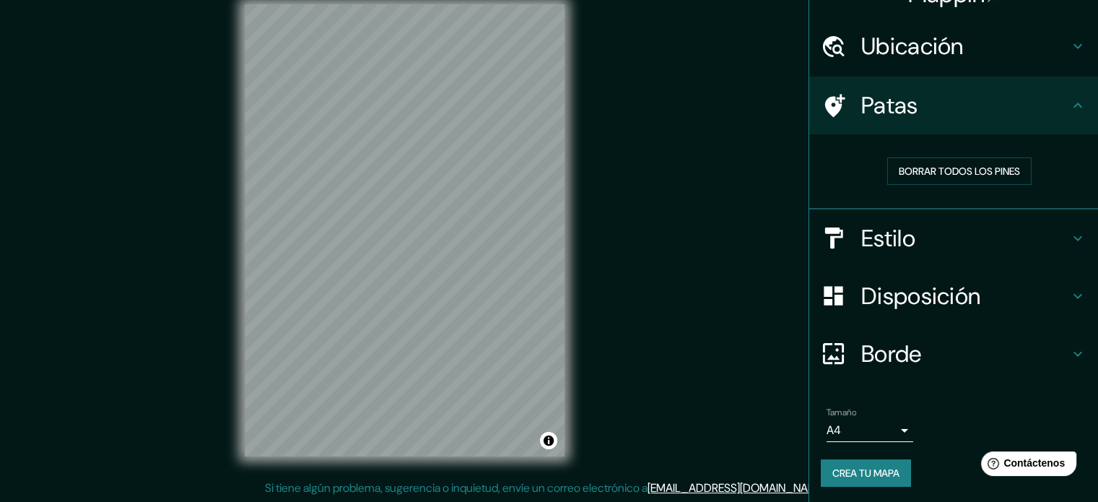
click at [873, 473] on font "Crea tu mapa" at bounding box center [865, 472] width 67 height 13
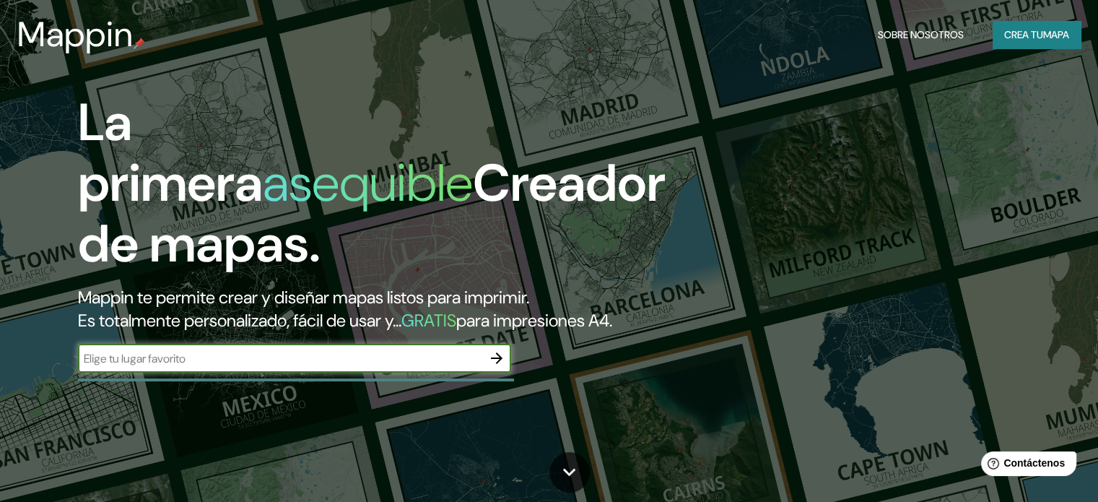
click at [409, 372] on div "​" at bounding box center [294, 358] width 433 height 29
click at [116, 367] on input "text" at bounding box center [280, 358] width 404 height 17
type input "la paz bolivia"
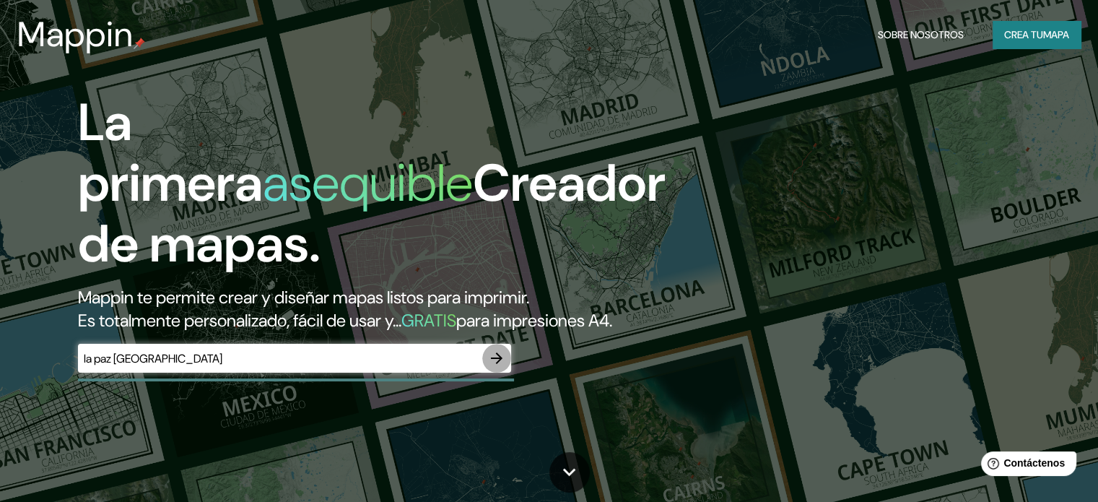
click at [487, 372] on button "button" at bounding box center [496, 358] width 29 height 29
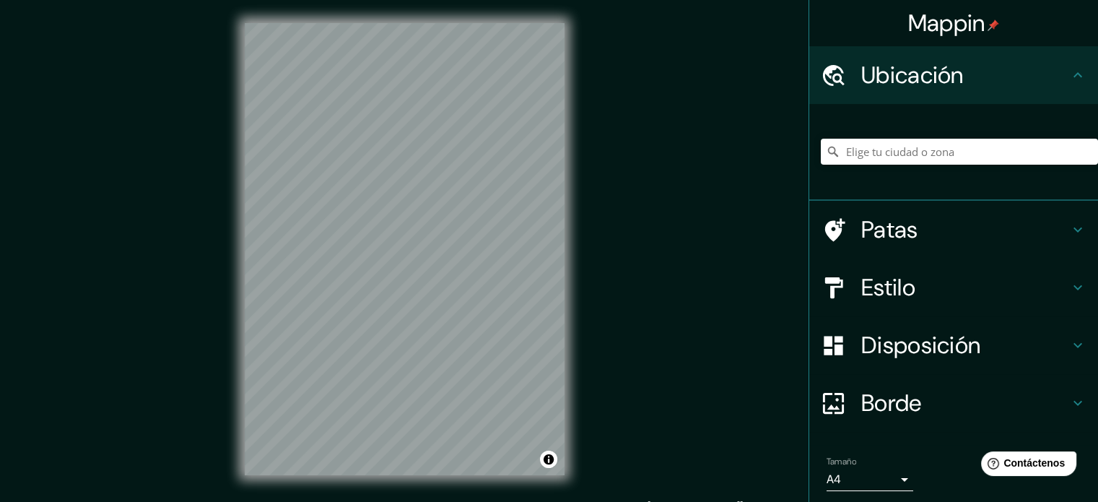
click at [999, 282] on h4 "Estilo" at bounding box center [965, 287] width 208 height 29
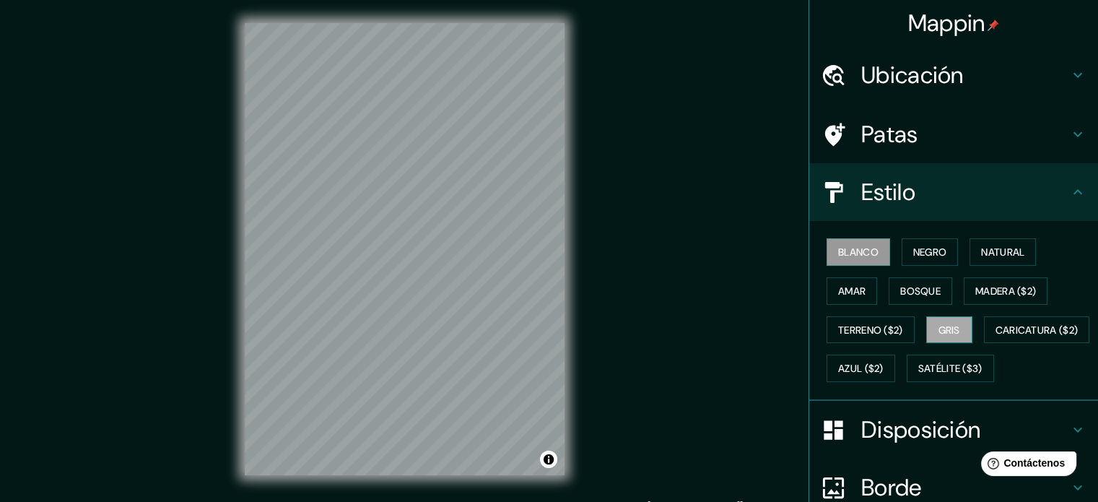
click at [938, 332] on font "Gris" at bounding box center [949, 329] width 22 height 13
click at [605, 253] on div "Mappin Ubicación Patas Estilo Blanco Negro Natural Amar Bosque Madera ($2) Terr…" at bounding box center [549, 260] width 1098 height 521
click at [620, 242] on div "Mappin Ubicación Patas Estilo Blanco Negro Natural Amar Bosque Madera ($2) Terr…" at bounding box center [549, 260] width 1098 height 521
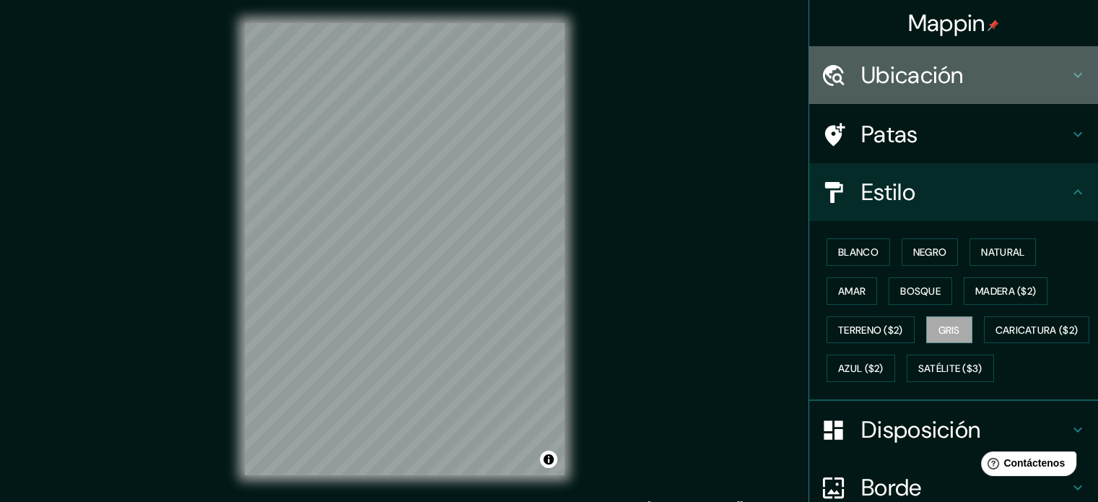
click at [995, 70] on h4 "Ubicación" at bounding box center [965, 75] width 208 height 29
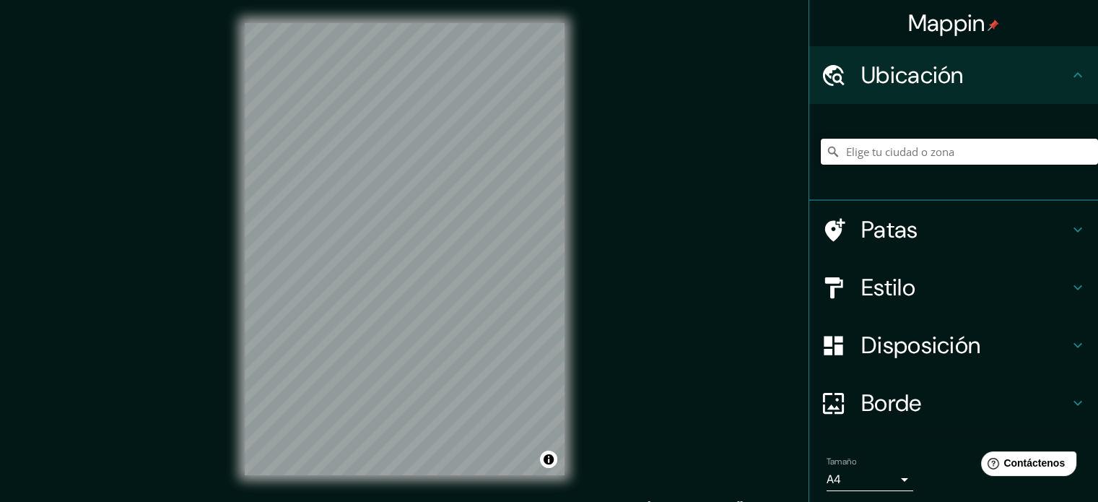
click at [969, 154] on input "Elige tu ciudad o zona" at bounding box center [959, 152] width 277 height 26
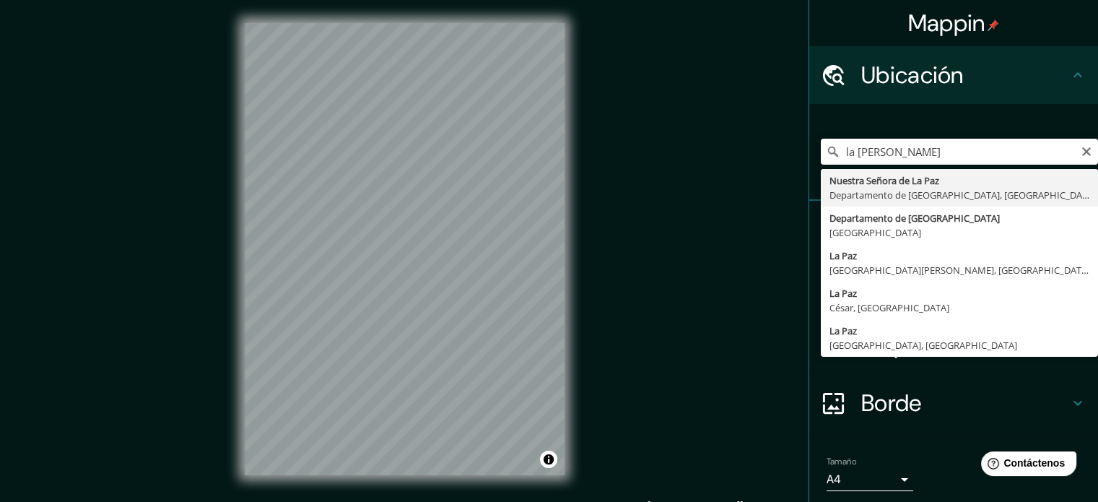
type input "Nuestra Señora de La Paz, Departamento de La Paz, Bolivia"
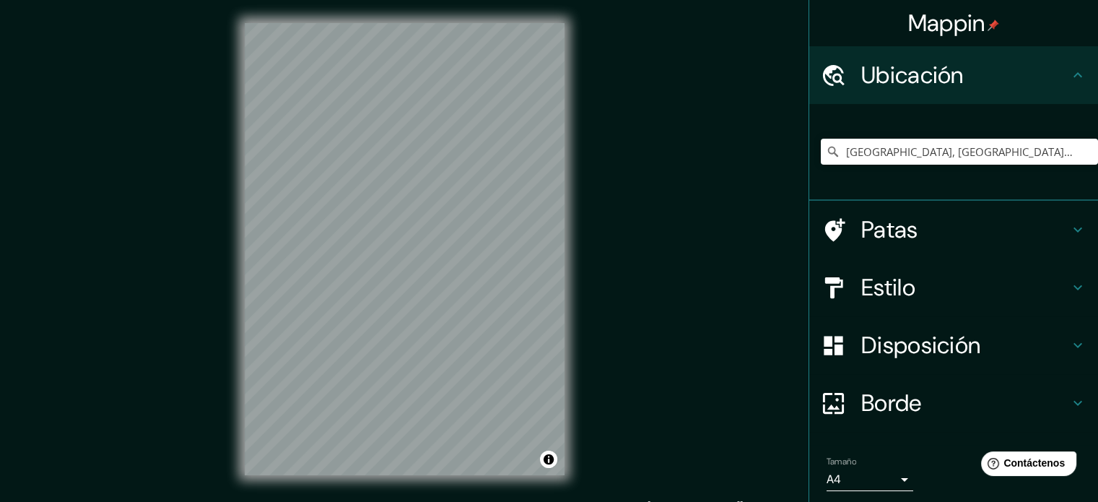
click at [592, 363] on div "Mappin Ubicación Nuestra Señora de La Paz, Departamento de La Paz, Bolivia Pata…" at bounding box center [549, 260] width 1098 height 521
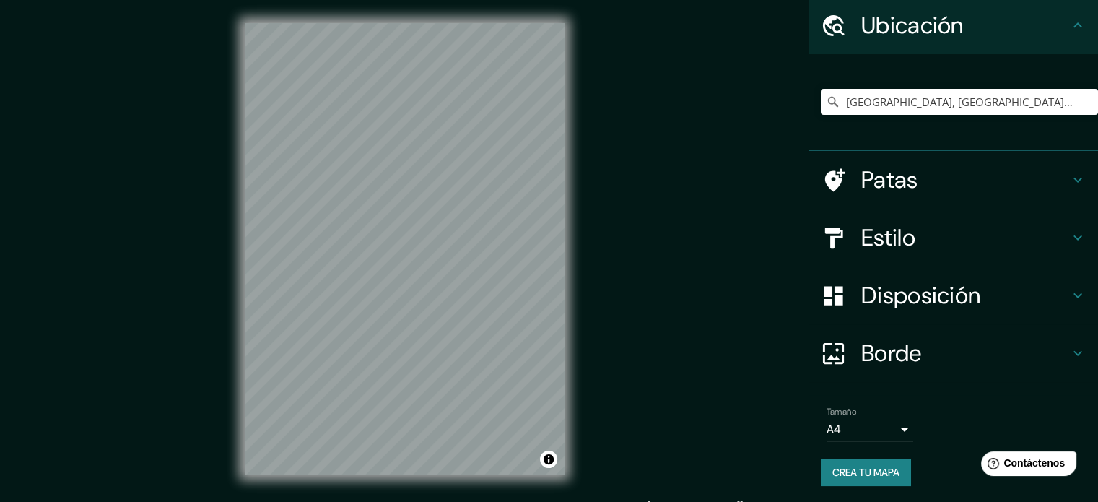
scroll to position [19, 0]
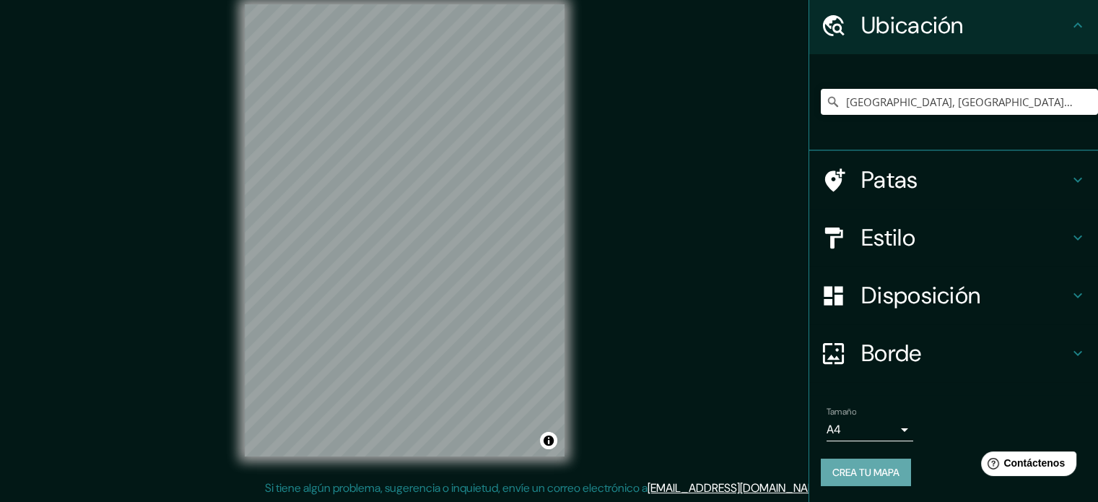
click at [886, 467] on font "Crea tu mapa" at bounding box center [865, 472] width 67 height 13
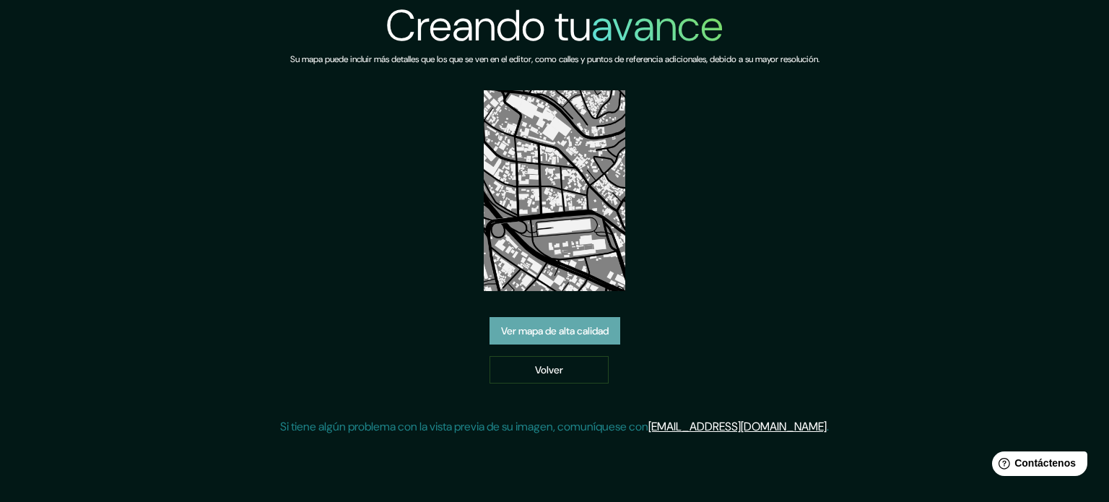
click at [600, 331] on font "Ver mapa de alta calidad" at bounding box center [555, 330] width 108 height 13
